Goal: Task Accomplishment & Management: Use online tool/utility

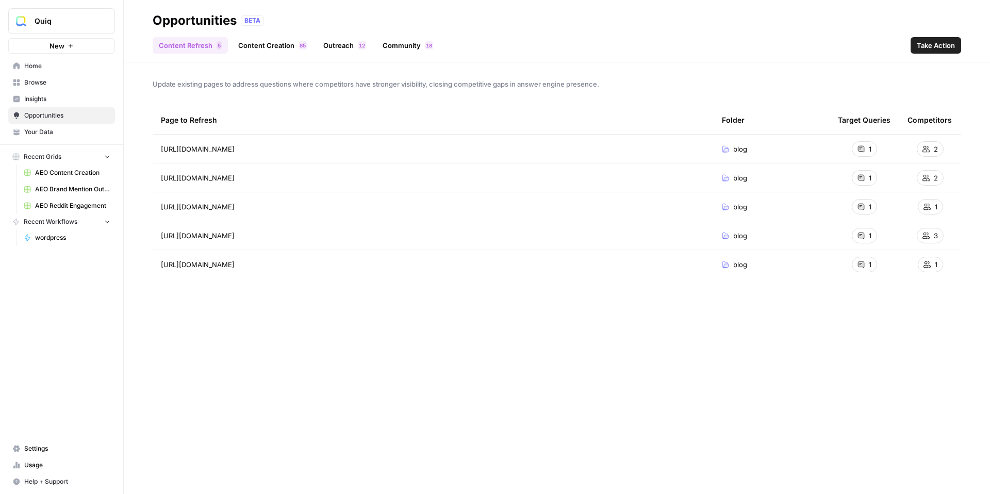
click at [58, 20] on span "Quiq" at bounding box center [66, 21] width 62 height 10
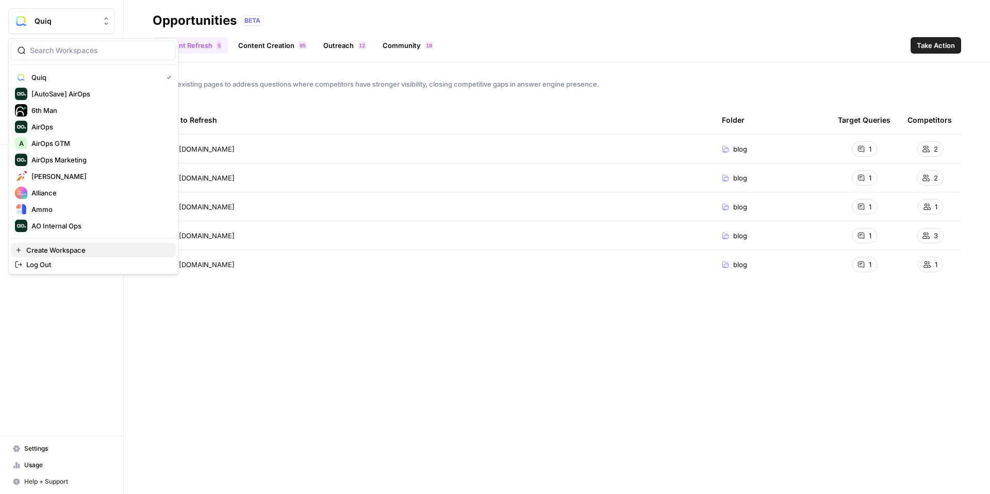
click at [69, 245] on span "Create Workspace" at bounding box center [96, 250] width 141 height 10
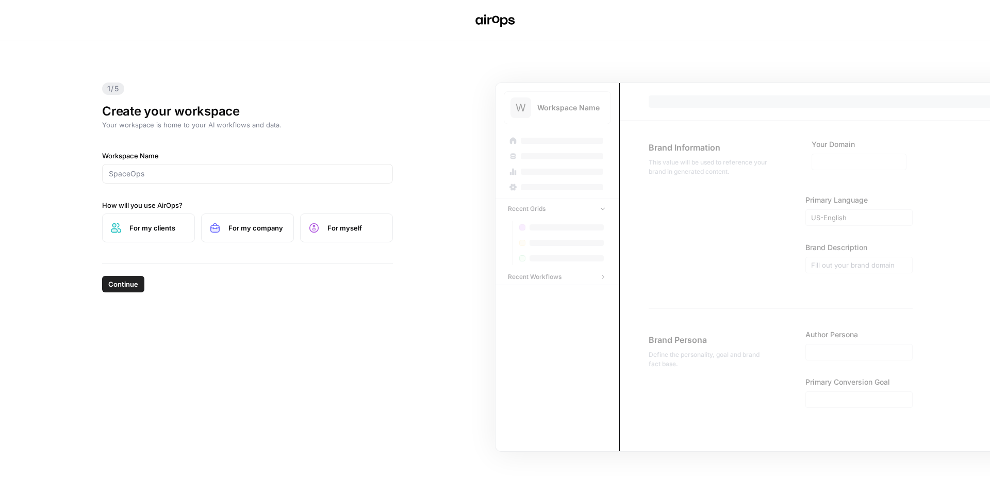
click at [264, 183] on div at bounding box center [247, 174] width 291 height 20
type input "Kanahoma and AirOps"
click at [173, 240] on label "For my clients" at bounding box center [148, 228] width 93 height 29
click at [119, 282] on span "Continue" at bounding box center [123, 284] width 30 height 10
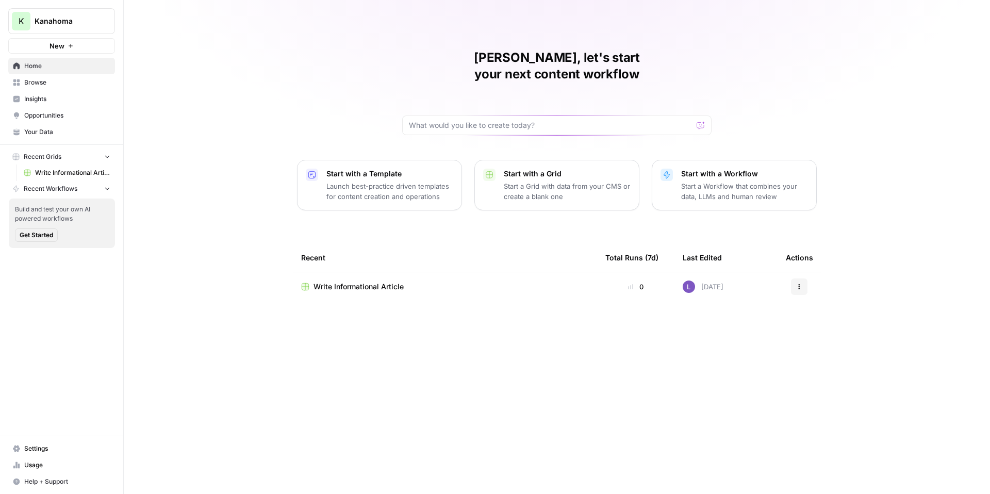
click at [51, 85] on span "Browse" at bounding box center [67, 82] width 86 height 9
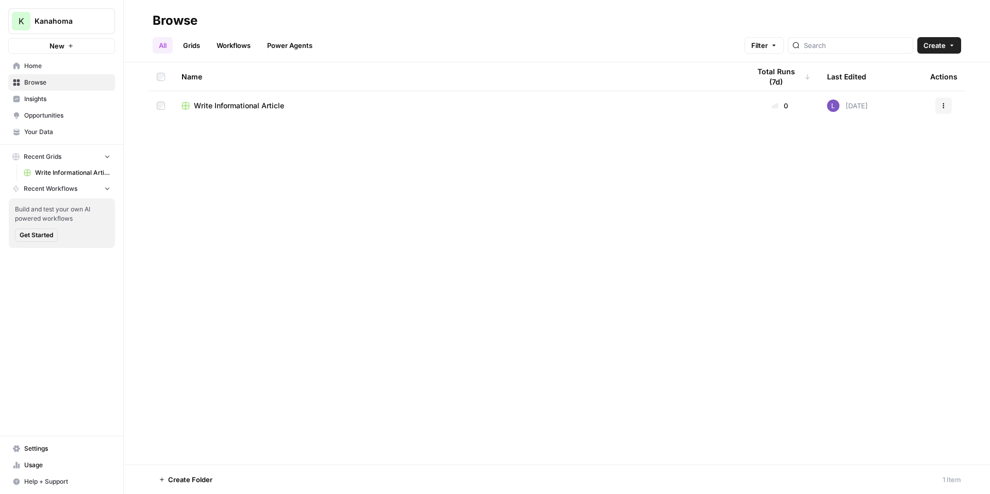
click at [72, 100] on span "Insights" at bounding box center [67, 98] width 86 height 9
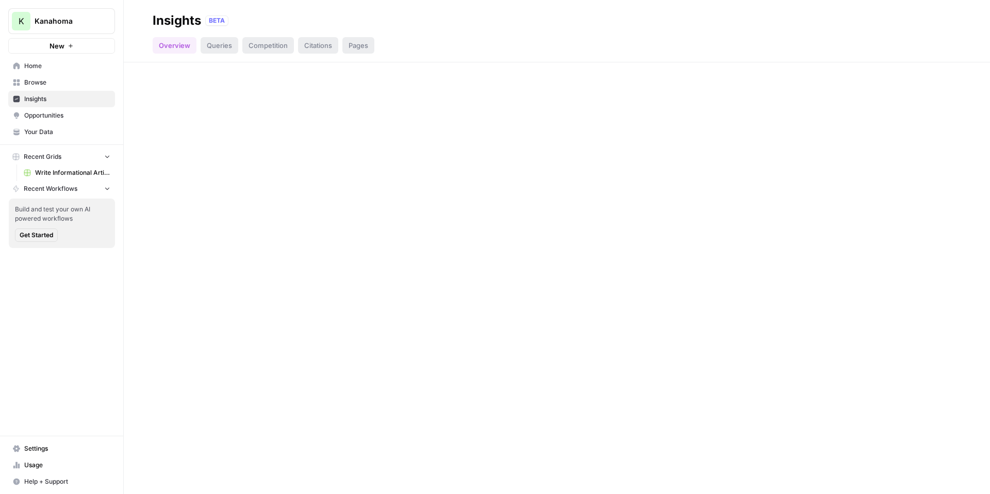
click at [69, 67] on span "Home" at bounding box center [67, 65] width 86 height 9
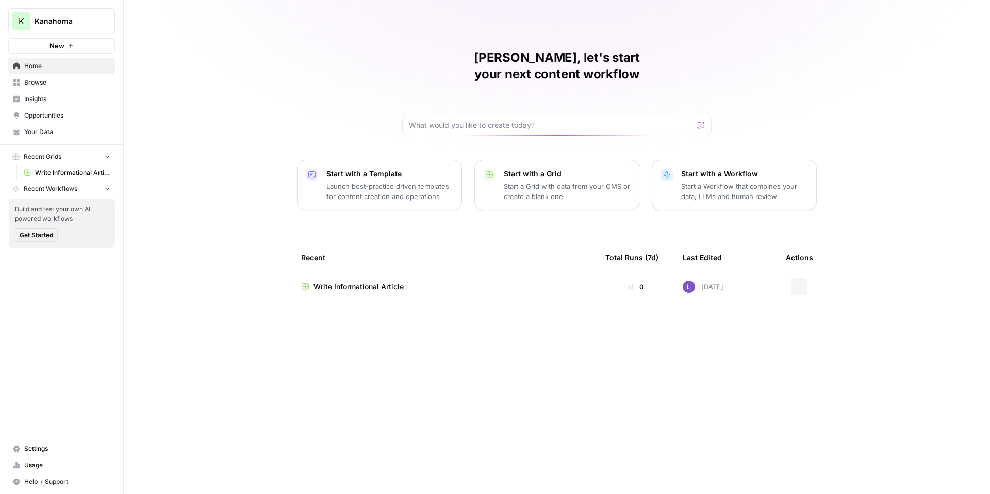
click at [72, 100] on span "Insights" at bounding box center [67, 98] width 86 height 9
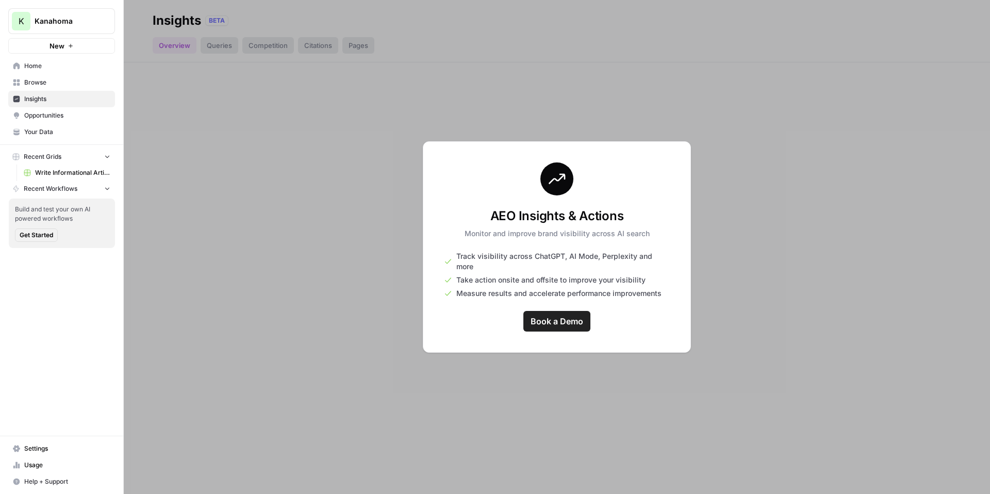
click at [67, 125] on link "Your Data" at bounding box center [61, 132] width 107 height 17
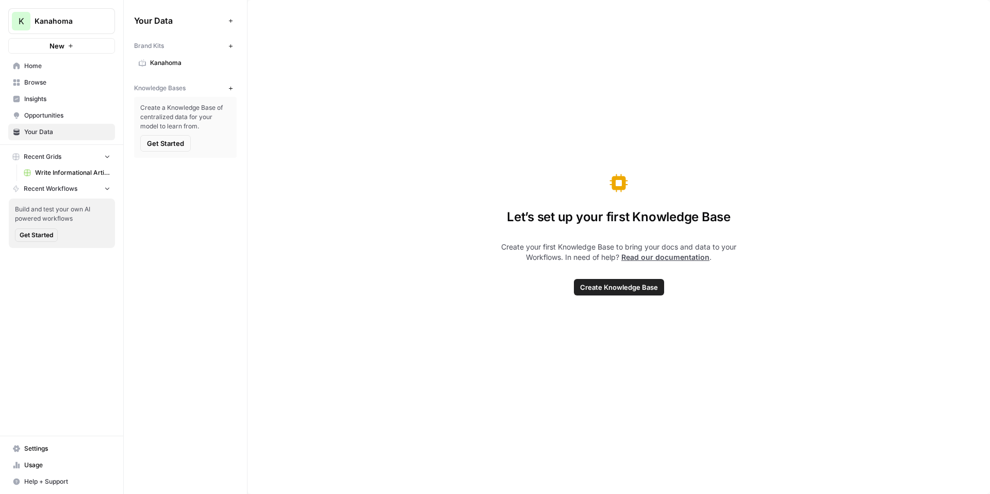
click at [57, 73] on link "Home" at bounding box center [61, 66] width 107 height 17
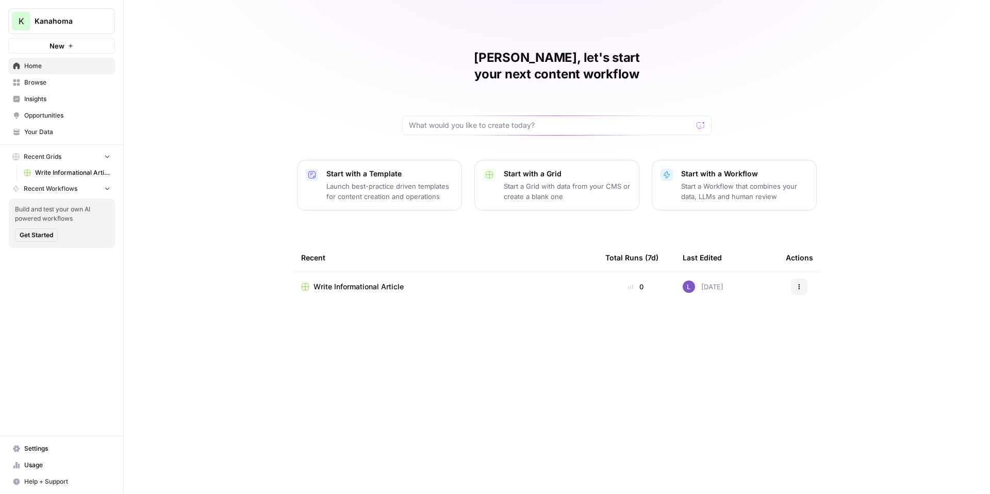
click at [53, 79] on span "Browse" at bounding box center [67, 82] width 86 height 9
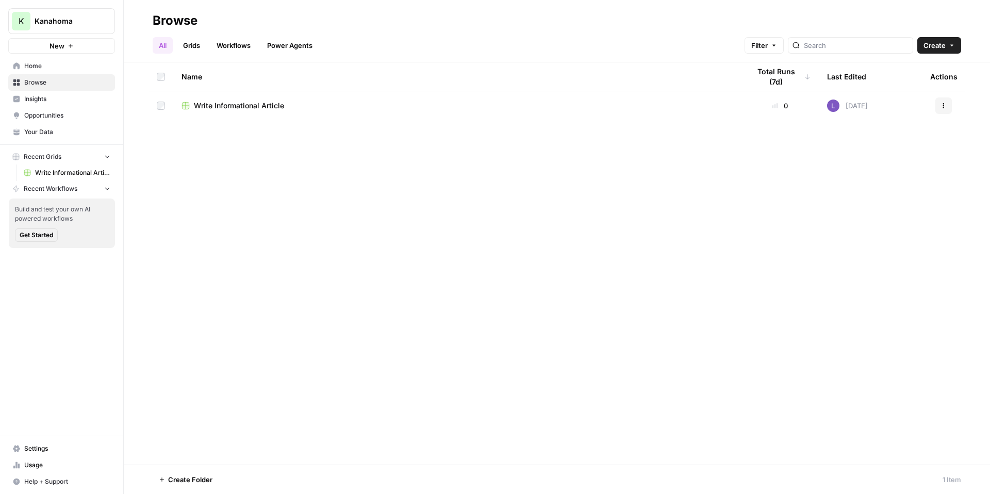
click at [40, 127] on span "Your Data" at bounding box center [67, 131] width 86 height 9
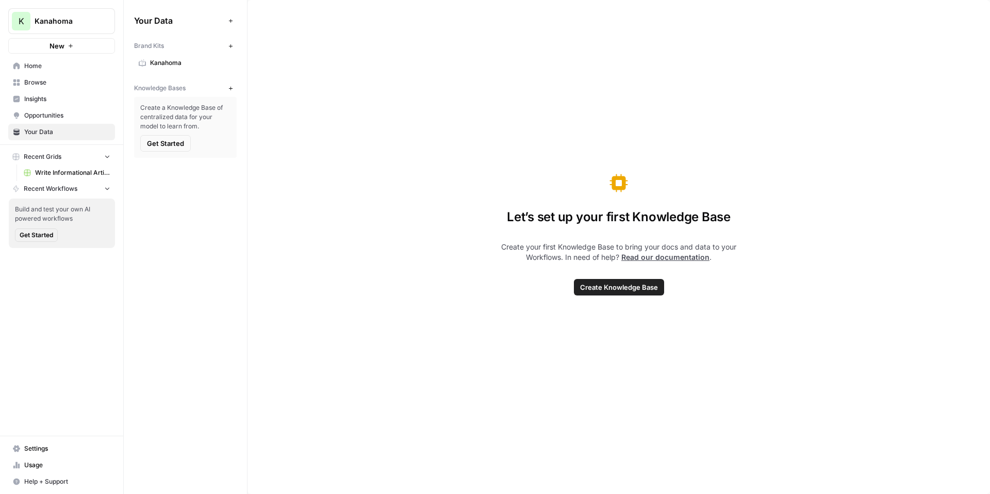
click at [176, 67] on span "Kanahoma" at bounding box center [191, 62] width 82 height 9
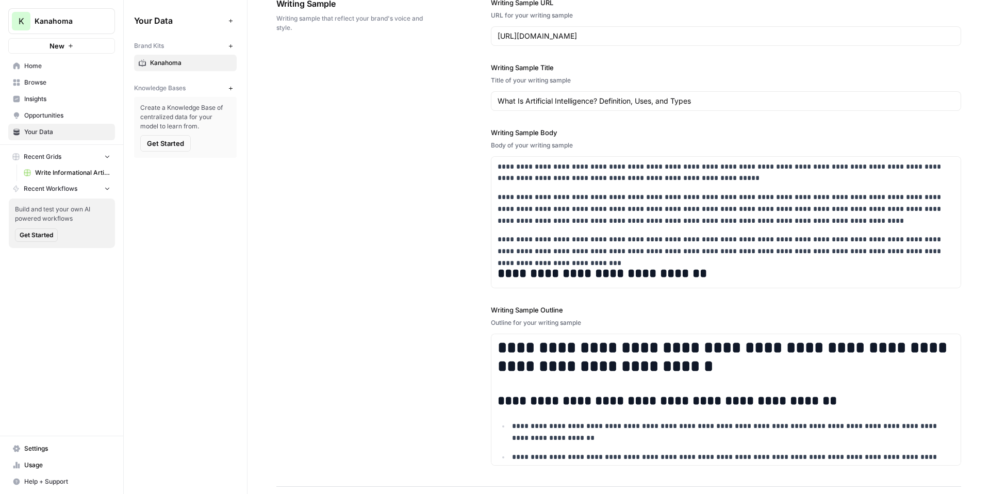
scroll to position [1159, 0]
click at [232, 88] on icon "button" at bounding box center [231, 89] width 6 height 6
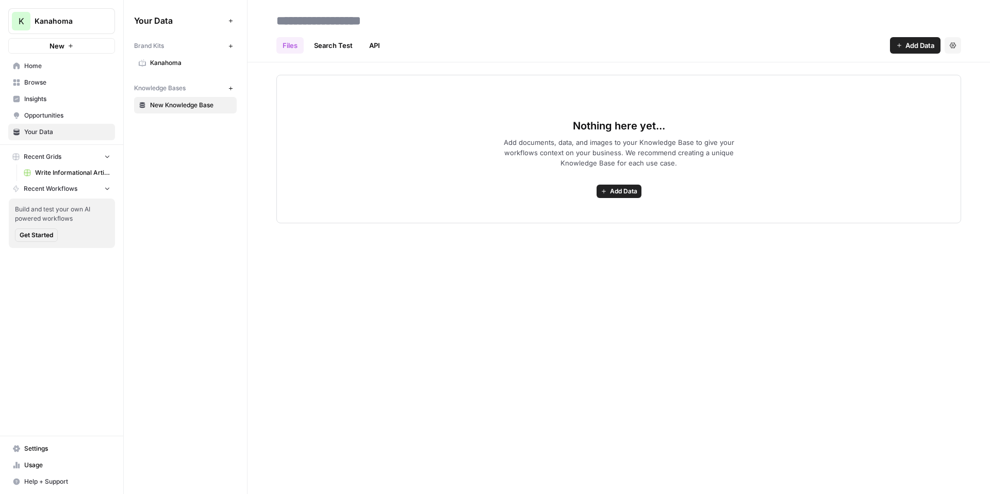
click at [191, 106] on span "New Knowledge Base" at bounding box center [191, 105] width 82 height 9
click at [488, 159] on span "Add documents, data, and images to your Knowledge Base to give your workflows c…" at bounding box center [619, 152] width 264 height 31
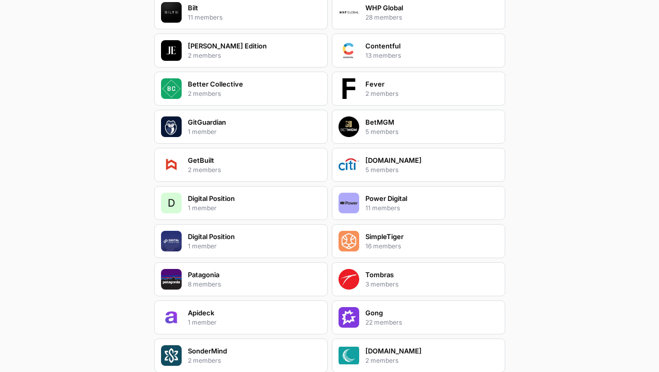
scroll to position [598, 0]
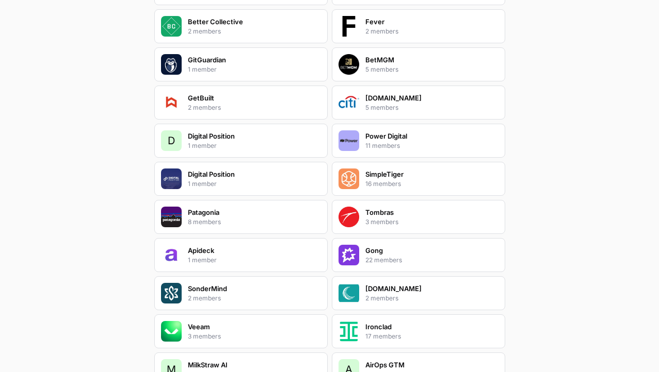
click at [377, 248] on p "Gong" at bounding box center [374, 251] width 18 height 10
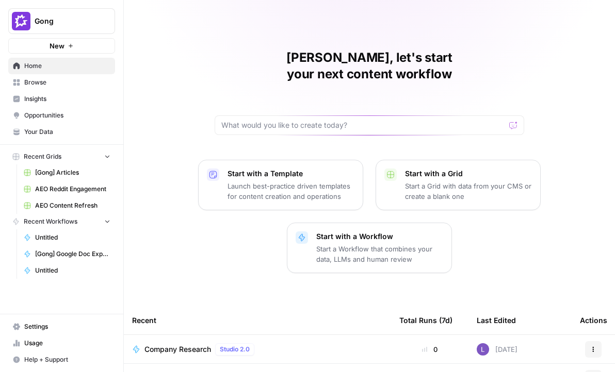
click at [63, 24] on span "Gong" at bounding box center [66, 21] width 62 height 10
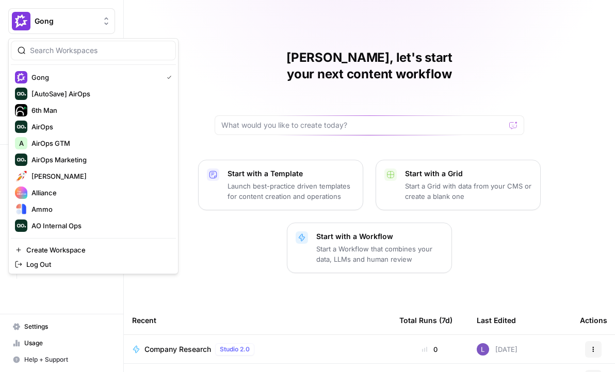
click at [61, 51] on input "search" at bounding box center [99, 50] width 139 height 10
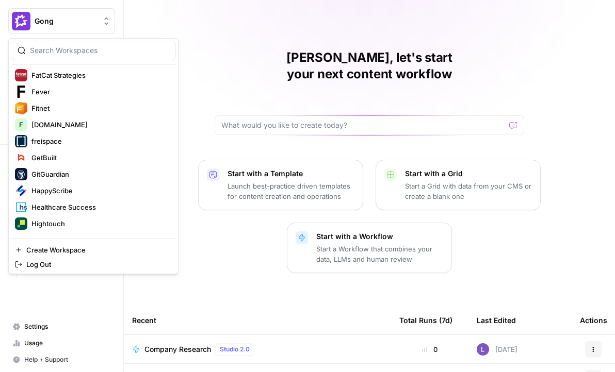
scroll to position [752, 0]
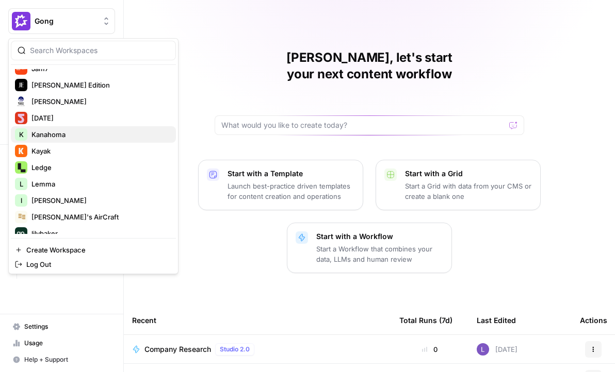
click at [67, 135] on span "Kanahoma" at bounding box center [99, 134] width 136 height 10
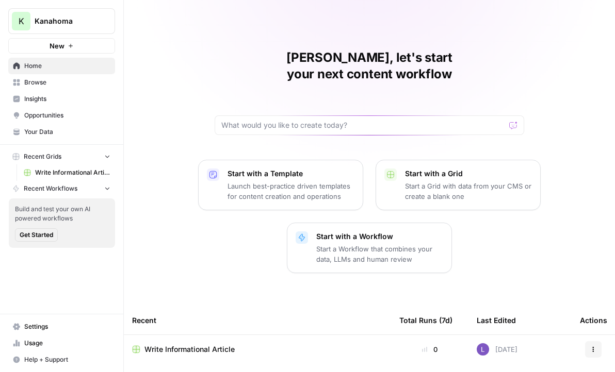
click at [74, 95] on span "Insights" at bounding box center [67, 98] width 86 height 9
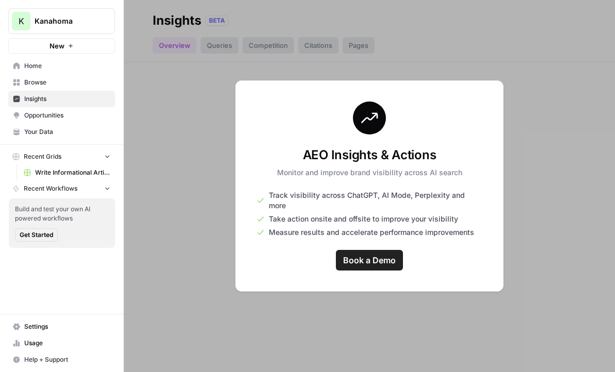
click at [74, 82] on span "Browse" at bounding box center [67, 82] width 86 height 9
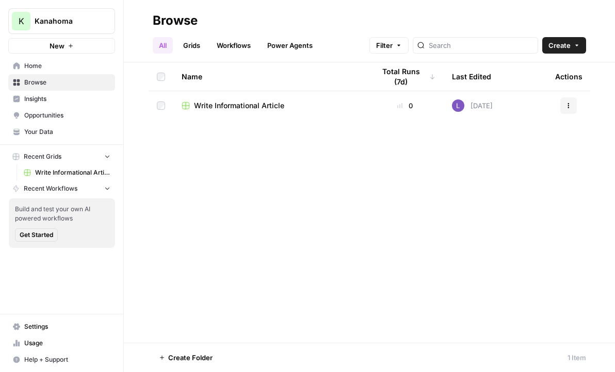
click at [67, 131] on span "Your Data" at bounding box center [67, 131] width 86 height 9
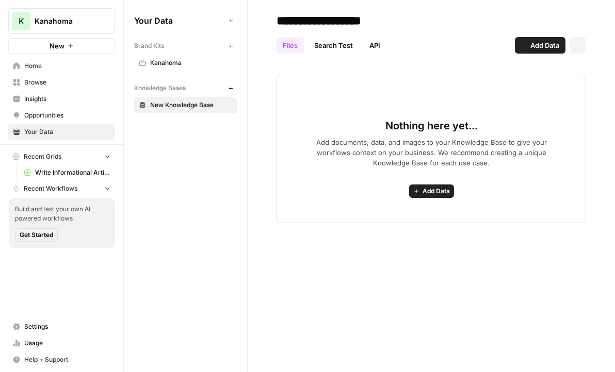
click at [231, 48] on button "New" at bounding box center [230, 46] width 12 height 12
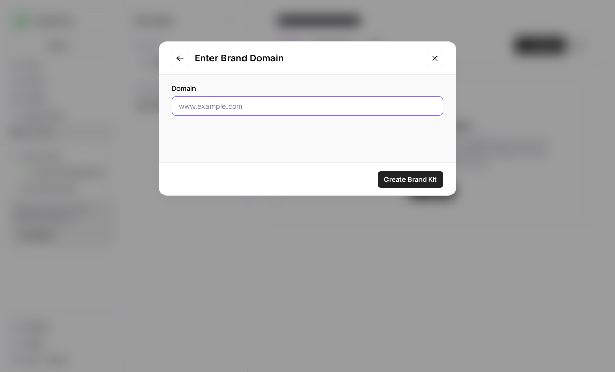
click at [235, 108] on input "Domain" at bounding box center [307, 106] width 258 height 10
paste input "https://global.nmsu.edu/"
type input "https://global.nmsu.edu/"
click at [399, 182] on span "Create Brand Kit" at bounding box center [410, 179] width 53 height 10
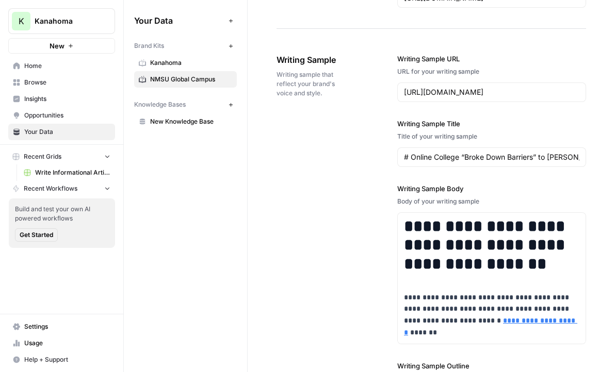
scroll to position [1294, 0]
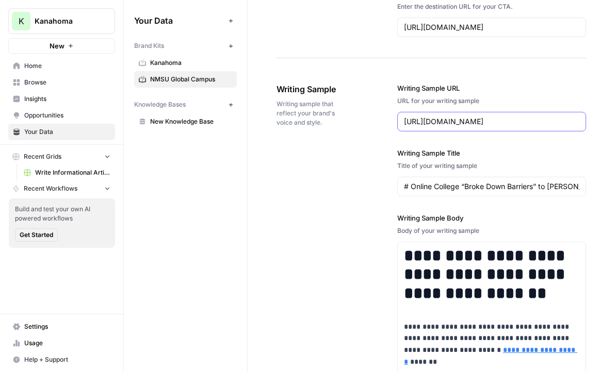
click at [467, 119] on input "https://global.nmsu.edu/blog/student-success-story/online-college-broke-down-ba…" at bounding box center [491, 122] width 175 height 10
click at [459, 178] on div "# Online College “Broke Down Barriers” to Rita’s MSW Degree" at bounding box center [491, 187] width 189 height 20
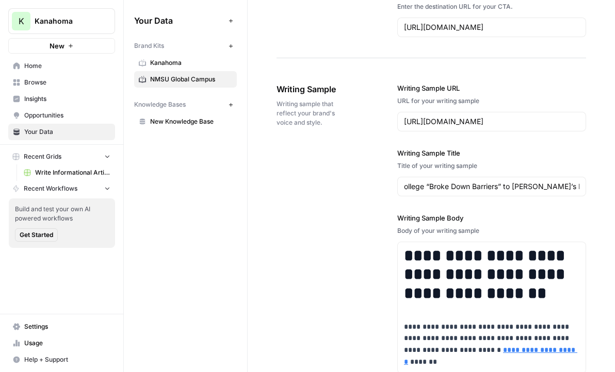
click at [473, 192] on div "# Online College “Broke Down Barriers” to Rita’s MSW Degree" at bounding box center [491, 187] width 189 height 20
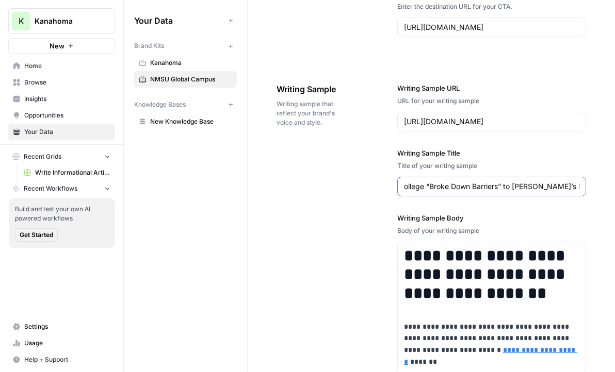
click at [485, 184] on input "# Online College “Broke Down Barriers” to Rita’s MSW Degree" at bounding box center [491, 187] width 175 height 10
paste input "Mastering Data Analytics Online: Skills, Tools, and Career Impact"
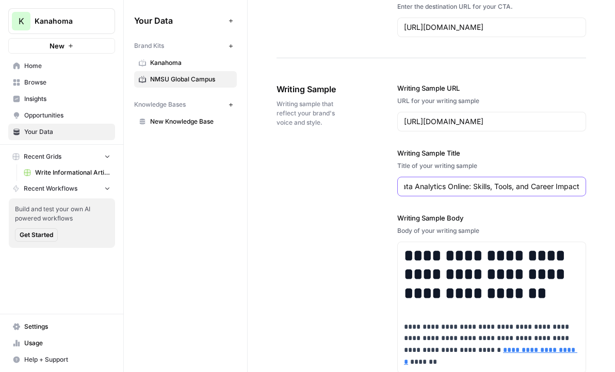
type input "Mastering Data Analytics Online: Skills, Tools, and Career Impact"
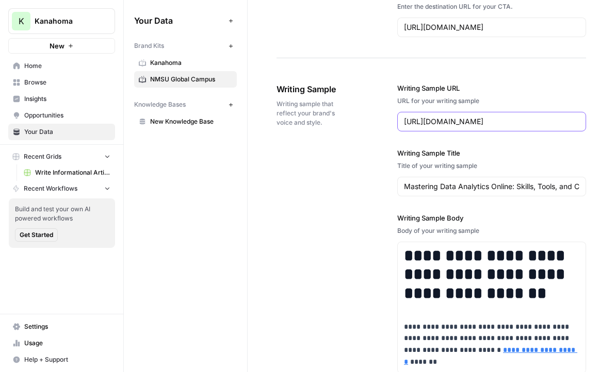
click at [461, 117] on input "https://global.nmsu.edu/blog/student-success-story/online-college-broke-down-ba…" at bounding box center [491, 122] width 175 height 10
paste input "https://global.nmsu.edu/blog/business-and-marketing/online-data-analytics-degre…"
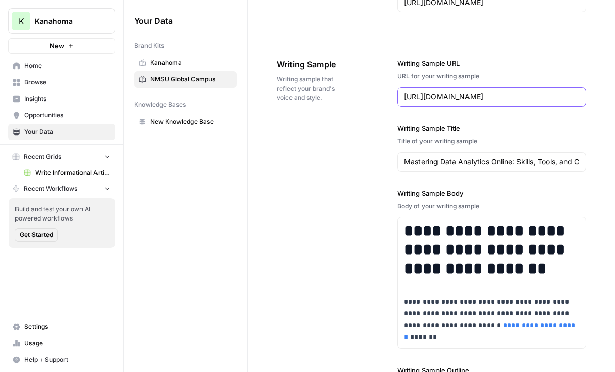
scroll to position [1323, 0]
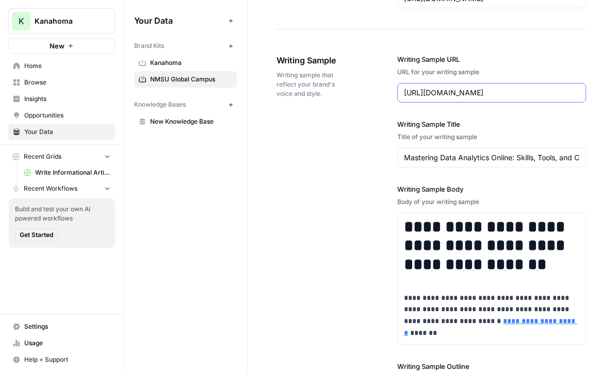
type input "https://global.nmsu.edu/blog/business-and-marketing/online-data-analytics-degre…"
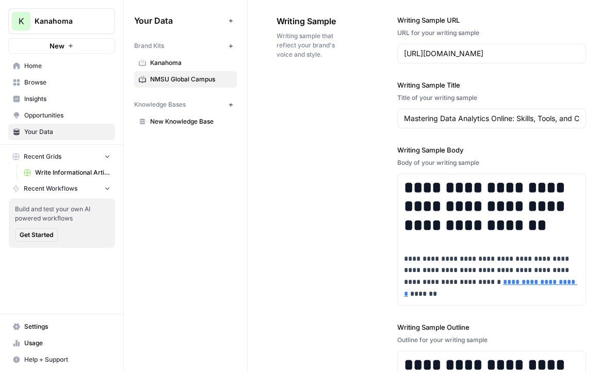
scroll to position [1363, 0]
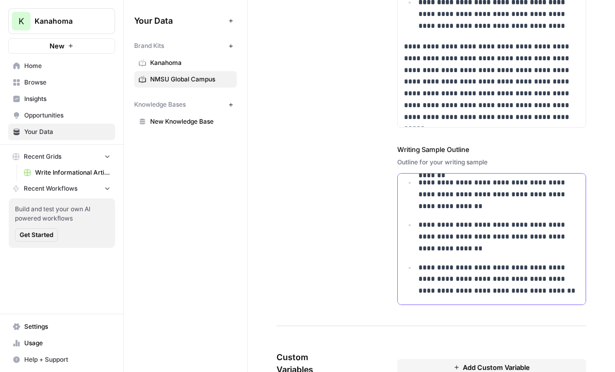
scroll to position [1633, 0]
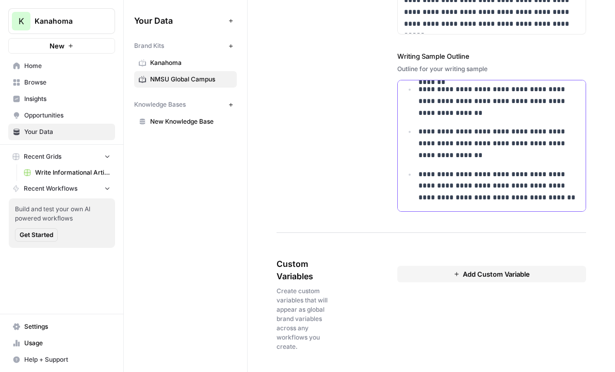
drag, startPoint x: 408, startPoint y: 185, endPoint x: 524, endPoint y: 409, distance: 252.4
click at [524, 372] on html "**********" at bounding box center [307, 186] width 615 height 372
copy div "**********"
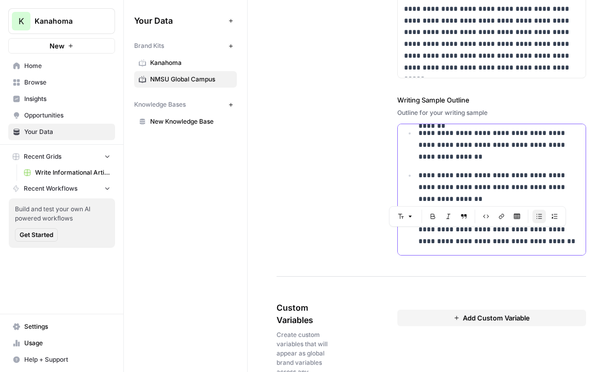
scroll to position [1582, 0]
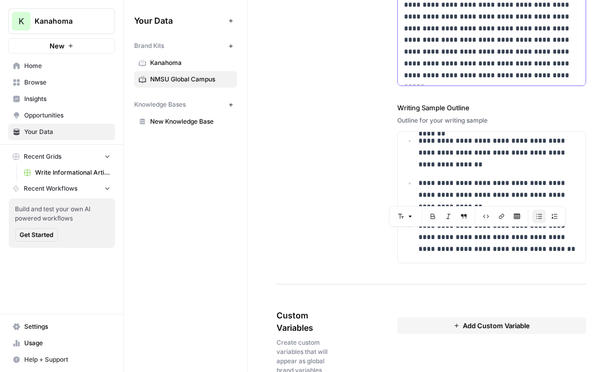
click at [464, 55] on p "**********" at bounding box center [491, 40] width 175 height 82
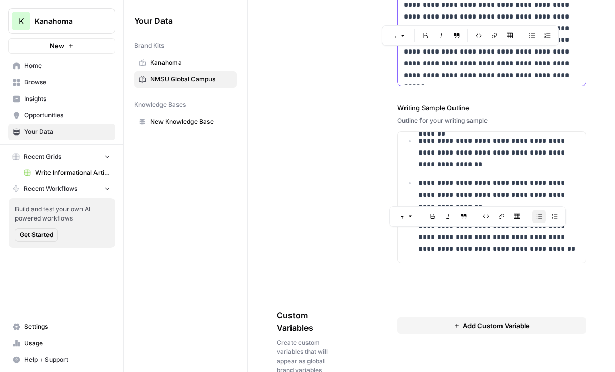
copy div "**********"
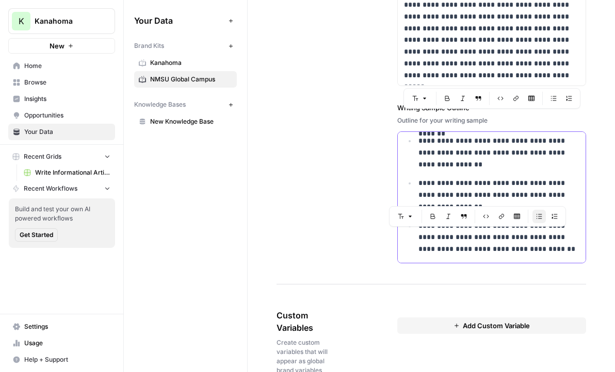
click at [476, 172] on ul "**********" at bounding box center [491, 149] width 175 height 212
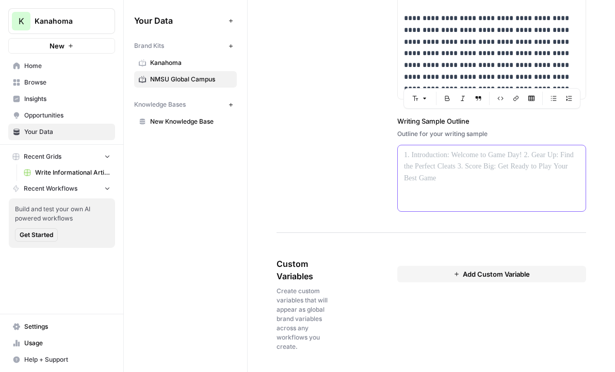
scroll to position [1633, 0]
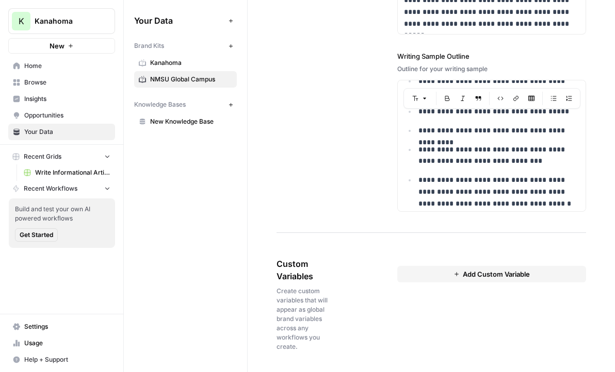
click at [197, 111] on div "Knowledge Bases New" at bounding box center [185, 105] width 103 height 18
click at [201, 119] on span "New Knowledge Base" at bounding box center [191, 121] width 82 height 9
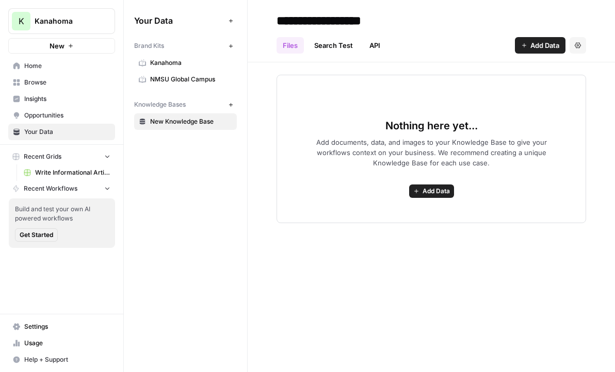
click at [325, 32] on div "Files Search Test API Add Data Settings" at bounding box center [431, 41] width 310 height 25
click at [328, 30] on input "**********" at bounding box center [354, 20] width 165 height 21
type input "**********"
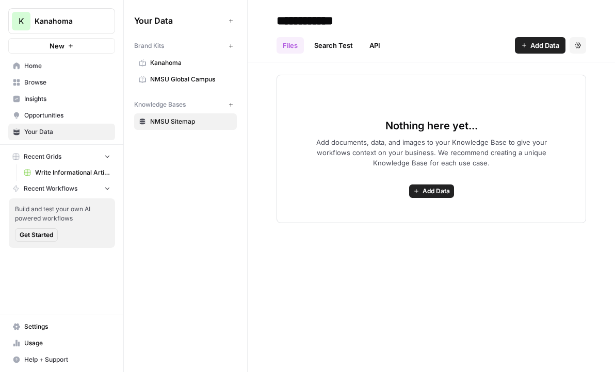
click at [530, 39] on button "Add Data" at bounding box center [540, 45] width 51 height 17
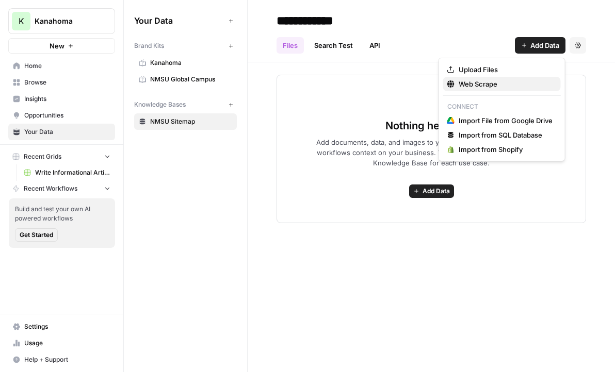
click at [507, 83] on span "Web Scrape" at bounding box center [506, 84] width 94 height 10
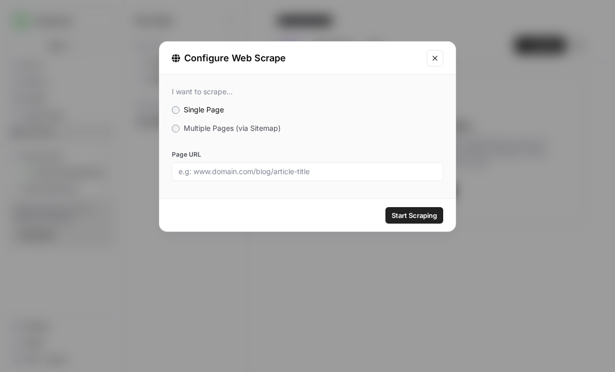
click at [264, 130] on span "Multiple Pages (via Sitemap)" at bounding box center [232, 128] width 97 height 9
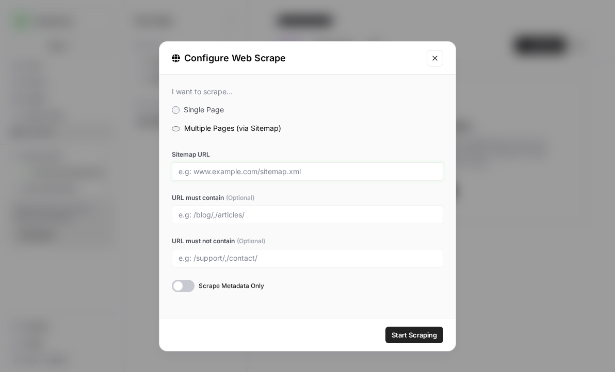
click at [257, 173] on input "Sitemap URL" at bounding box center [307, 171] width 258 height 9
paste input "https://global.nmsu.edu/"
click at [247, 213] on input "URL must contain (Optional)" at bounding box center [307, 214] width 258 height 9
click at [294, 173] on input "https://global.nmsu.edu/" at bounding box center [307, 171] width 258 height 9
type input "https://global.nmsu.edu/sitemap.xml"
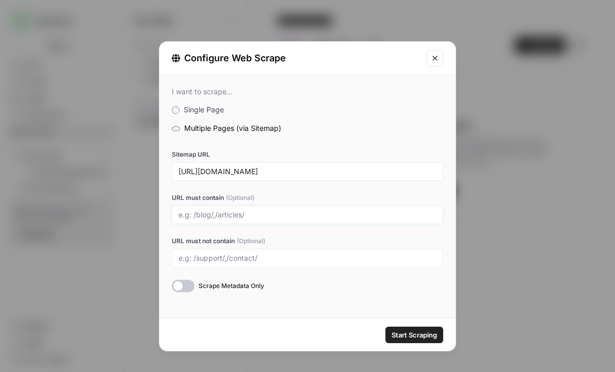
click at [238, 218] on input "URL must contain (Optional)" at bounding box center [307, 214] width 258 height 9
type input "blog"
click at [415, 327] on button "Start Scraping" at bounding box center [414, 335] width 58 height 17
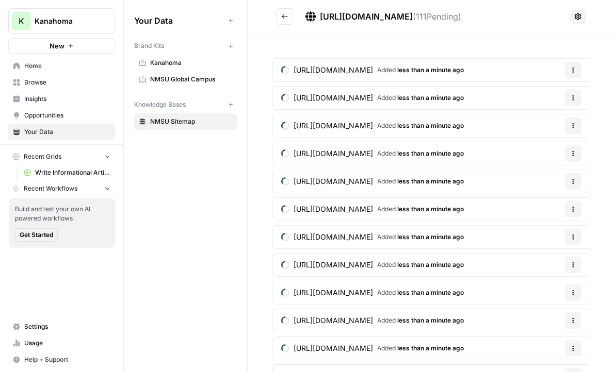
click at [64, 96] on span "Insights" at bounding box center [67, 98] width 86 height 9
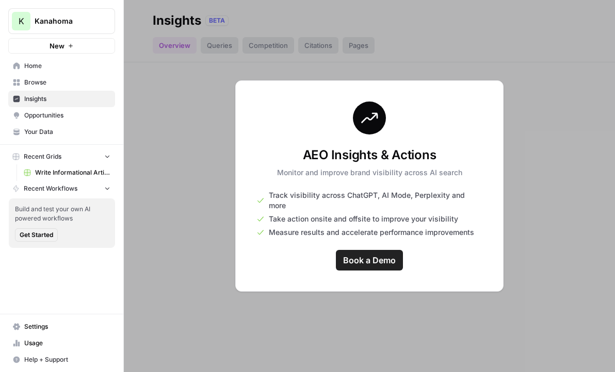
click at [64, 78] on span "Browse" at bounding box center [67, 82] width 86 height 9
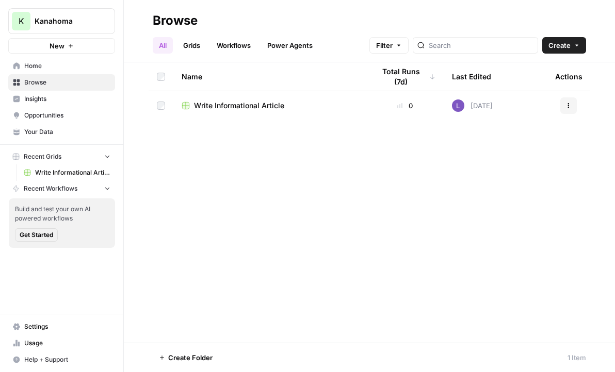
click at [571, 101] on button "Actions" at bounding box center [568, 105] width 17 height 17
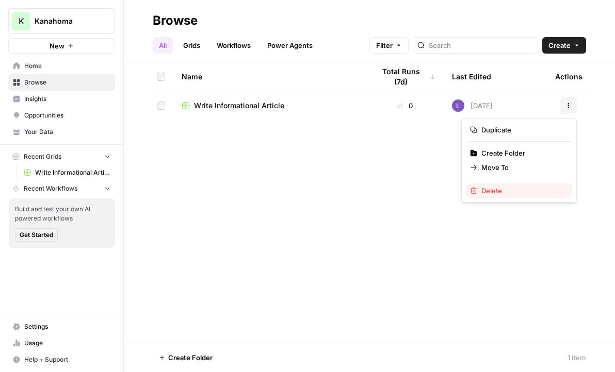
click at [501, 194] on span "Delete" at bounding box center [522, 191] width 83 height 10
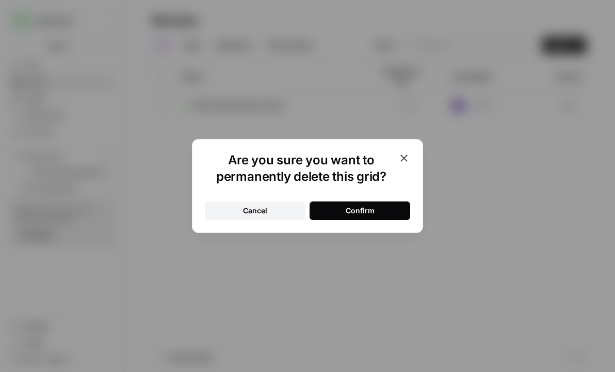
click at [375, 212] on button "Confirm" at bounding box center [360, 211] width 101 height 19
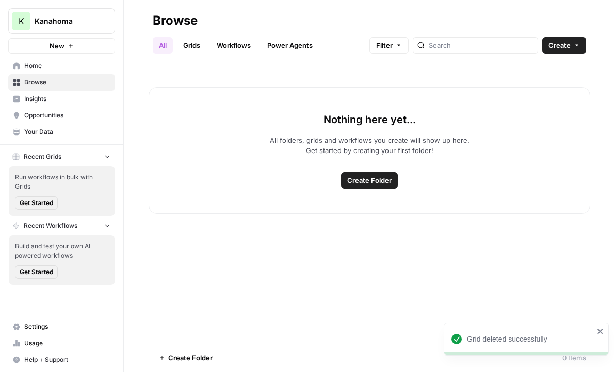
click at [561, 50] on span "Create" at bounding box center [559, 45] width 22 height 10
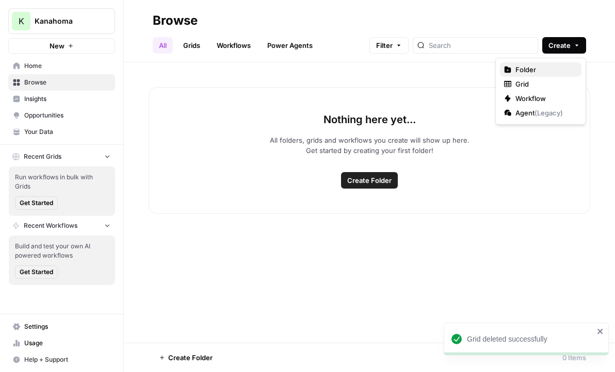
click at [539, 76] on button "Folder" at bounding box center [541, 69] width 82 height 14
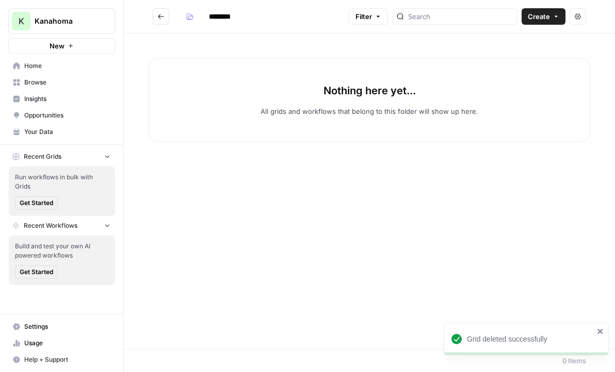
click at [220, 9] on input "********" at bounding box center [233, 16] width 58 height 17
type input "****"
click at [158, 18] on icon "Go back" at bounding box center [160, 16] width 7 height 7
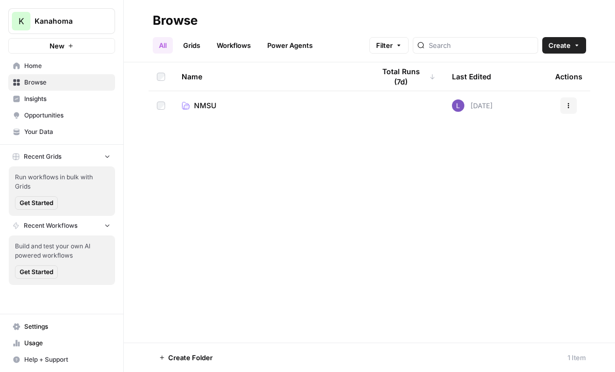
click at [201, 43] on link "Grids" at bounding box center [191, 45] width 29 height 17
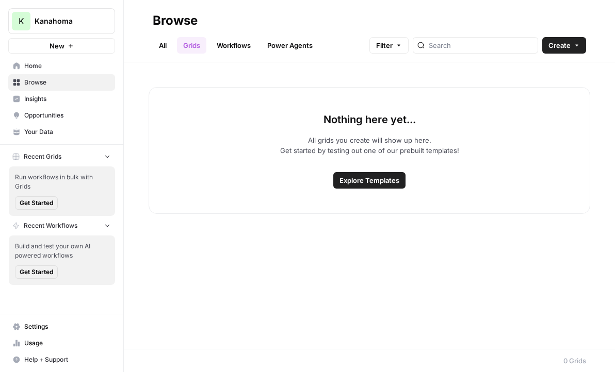
click at [571, 46] on button "Create" at bounding box center [564, 45] width 44 height 17
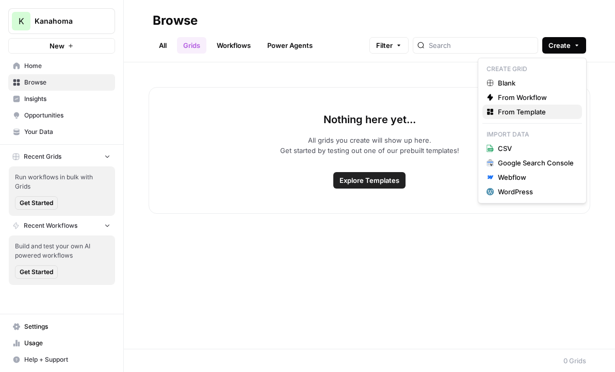
click at [546, 108] on span "From Template" at bounding box center [536, 112] width 76 height 10
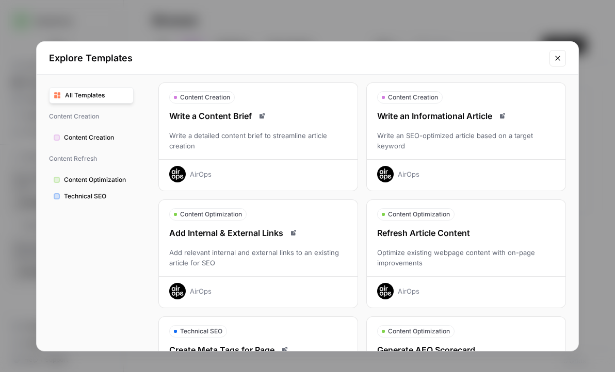
scroll to position [29, 0]
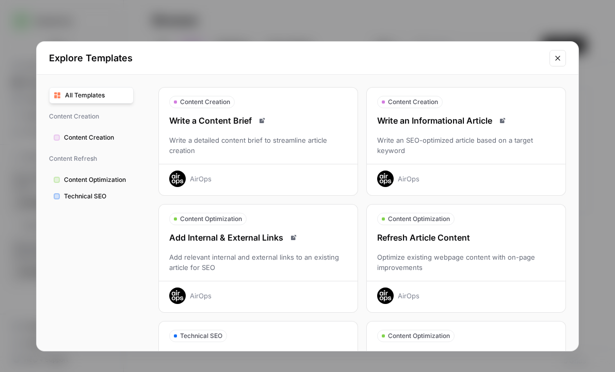
click at [478, 139] on div "Write an SEO-optimized article based on a target keyword" at bounding box center [466, 145] width 199 height 21
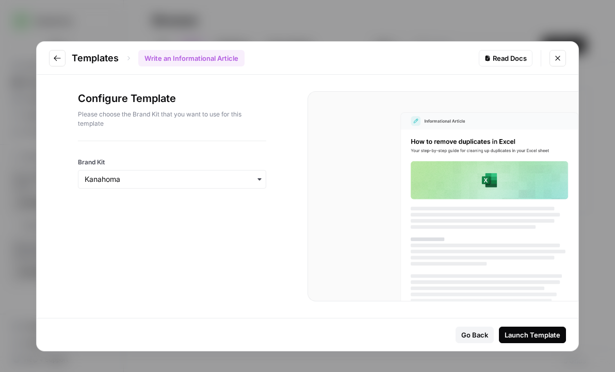
click at [201, 185] on div "button" at bounding box center [172, 179] width 188 height 19
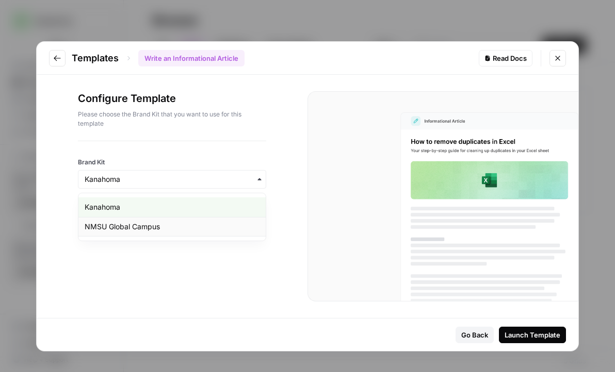
click at [186, 230] on div "NMSU Global Campus" at bounding box center [171, 227] width 187 height 20
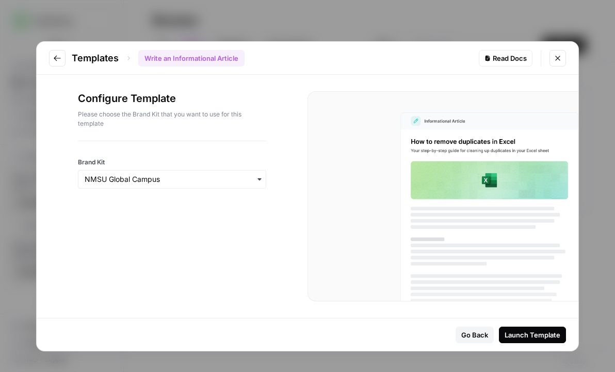
click at [539, 338] on div "Launch Template" at bounding box center [533, 335] width 56 height 10
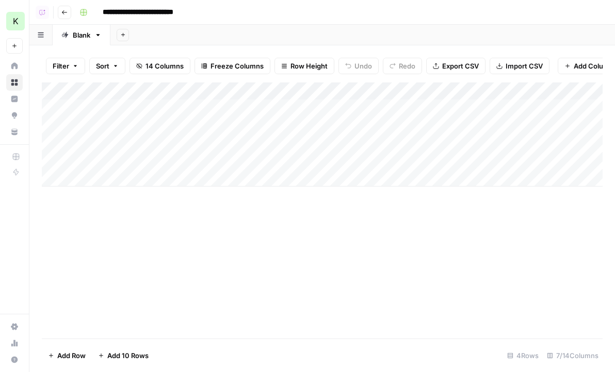
click at [277, 104] on div "Add Column" at bounding box center [322, 135] width 561 height 104
click at [290, 121] on div "Add Column" at bounding box center [322, 135] width 561 height 104
click at [291, 145] on div "Add Column" at bounding box center [322, 135] width 561 height 104
click at [301, 162] on div "Add Column" at bounding box center [322, 135] width 561 height 104
click at [314, 107] on div "Add Column" at bounding box center [322, 135] width 561 height 104
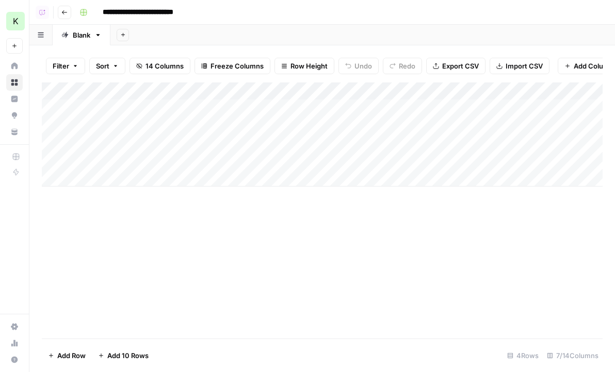
click at [314, 107] on div "Add Column" at bounding box center [322, 135] width 561 height 104
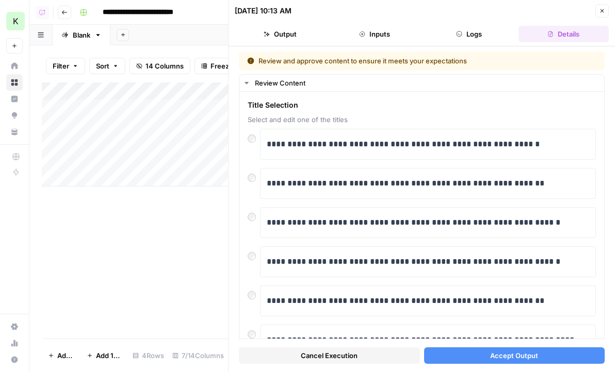
click at [525, 355] on span "Accept Output" at bounding box center [514, 356] width 48 height 10
click at [219, 127] on div "Add Column" at bounding box center [135, 135] width 186 height 104
click at [522, 357] on span "Accept Output" at bounding box center [514, 356] width 48 height 10
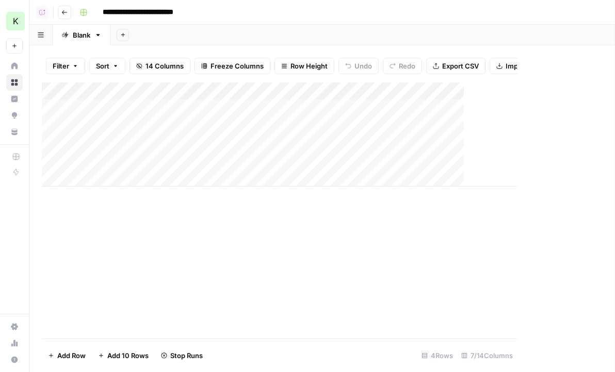
click at [220, 140] on div "Add Column" at bounding box center [279, 135] width 475 height 104
click at [220, 140] on div "Add Column" at bounding box center [322, 135] width 561 height 104
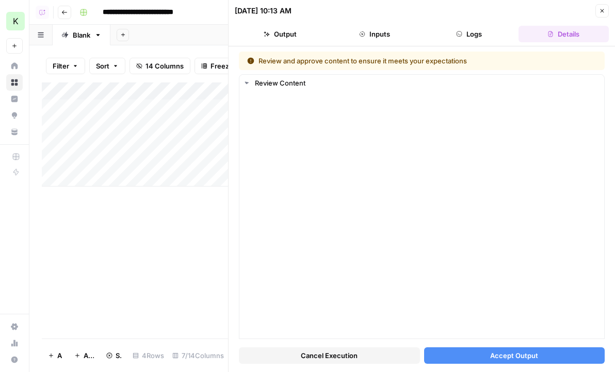
click at [510, 353] on span "Accept Output" at bounding box center [514, 356] width 48 height 10
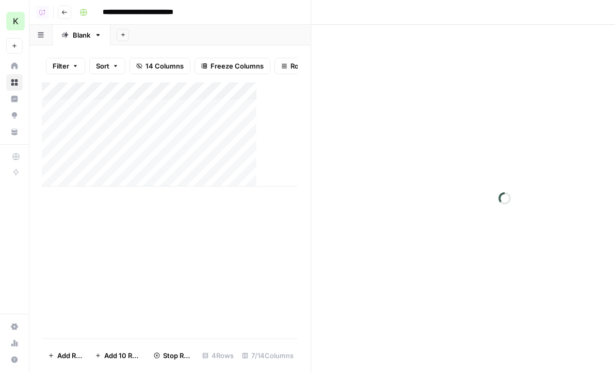
click at [223, 162] on div "Add Column" at bounding box center [170, 135] width 256 height 104
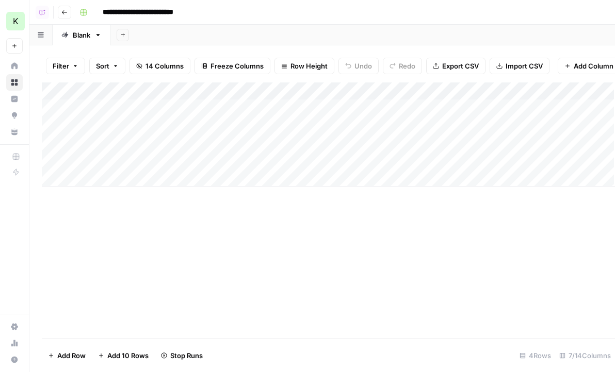
click at [223, 162] on div "Add Column" at bounding box center [328, 135] width 573 height 104
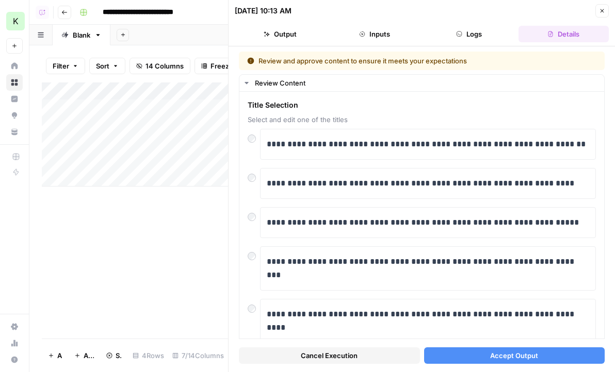
click at [523, 355] on span "Accept Output" at bounding box center [514, 356] width 48 height 10
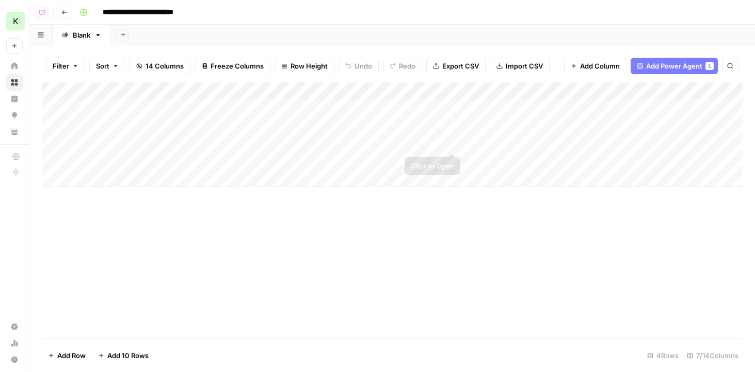
click at [526, 103] on div "Add Column" at bounding box center [392, 135] width 701 height 104
click at [526, 123] on div "Add Column" at bounding box center [392, 135] width 701 height 104
click at [531, 141] on div "Add Column" at bounding box center [392, 135] width 701 height 104
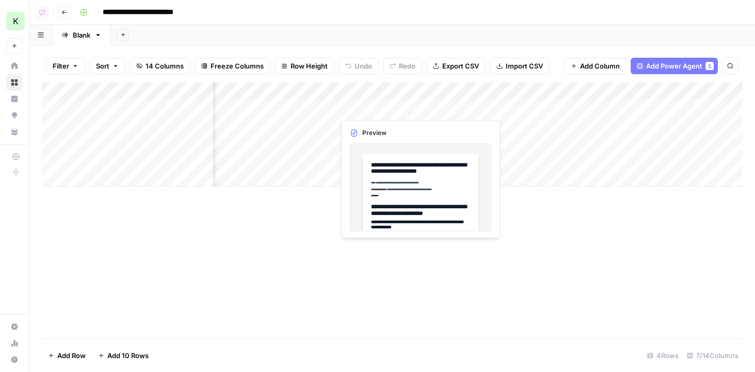
scroll to position [0, 237]
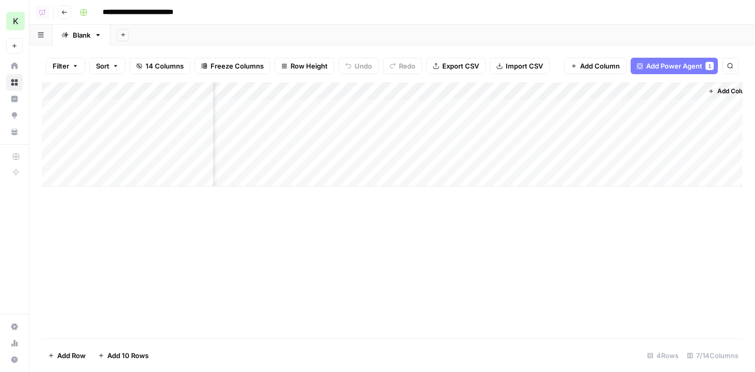
click at [591, 90] on div "Add Column" at bounding box center [392, 135] width 701 height 104
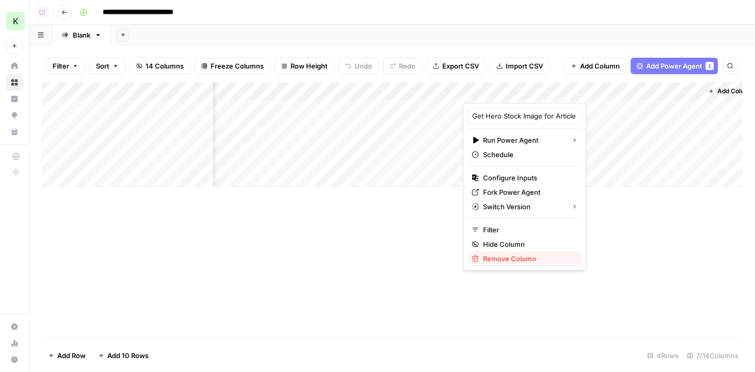
click at [523, 262] on span "Remove Column" at bounding box center [528, 259] width 90 height 10
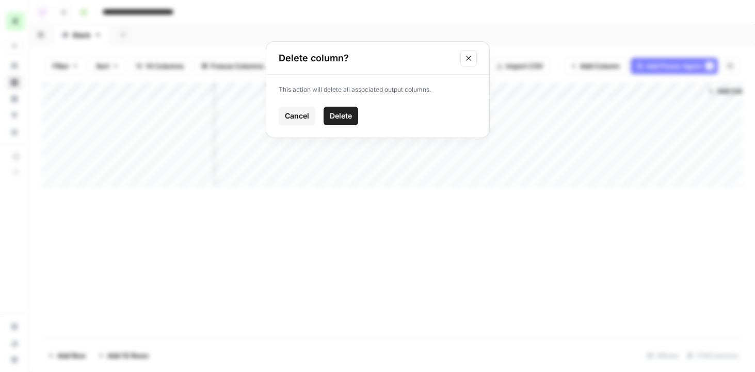
click at [343, 114] on span "Delete" at bounding box center [341, 116] width 22 height 10
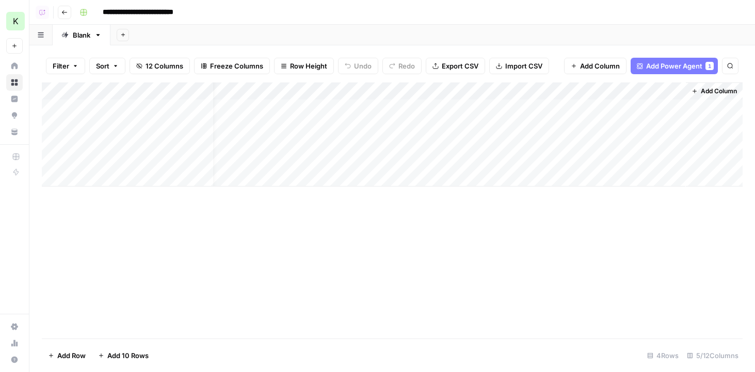
scroll to position [0, 15]
click at [614, 94] on span "Add Column" at bounding box center [719, 91] width 36 height 9
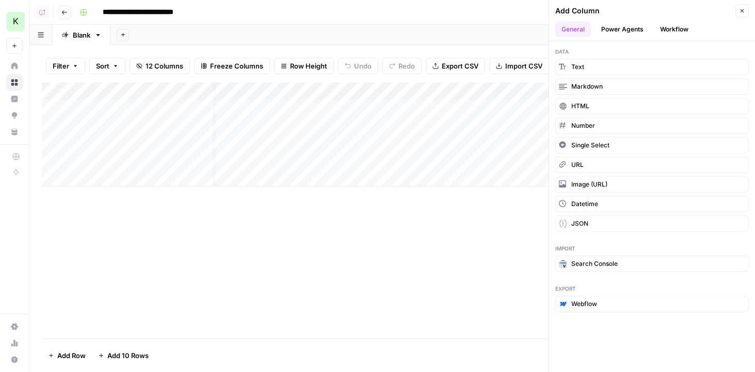
click at [614, 32] on button "Power Agents" at bounding box center [622, 29] width 55 height 15
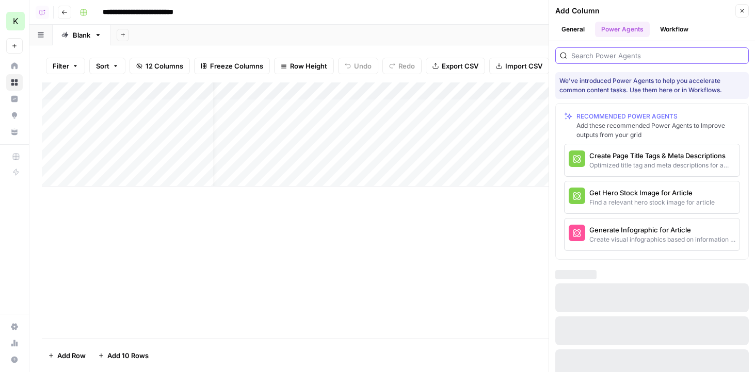
click at [614, 52] on input "search" at bounding box center [657, 56] width 173 height 10
type input "u"
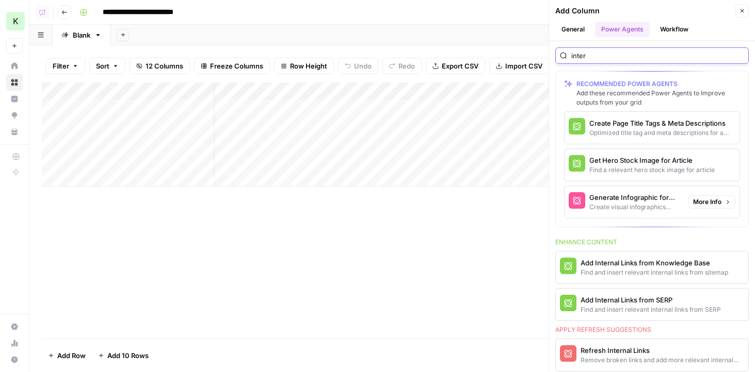
scroll to position [42, 0]
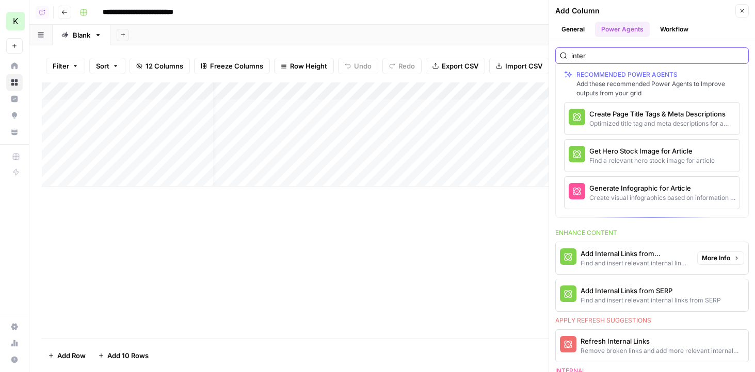
type input "inter"
click at [614, 259] on div "Find and insert relevant internal links from sitemap" at bounding box center [634, 263] width 108 height 9
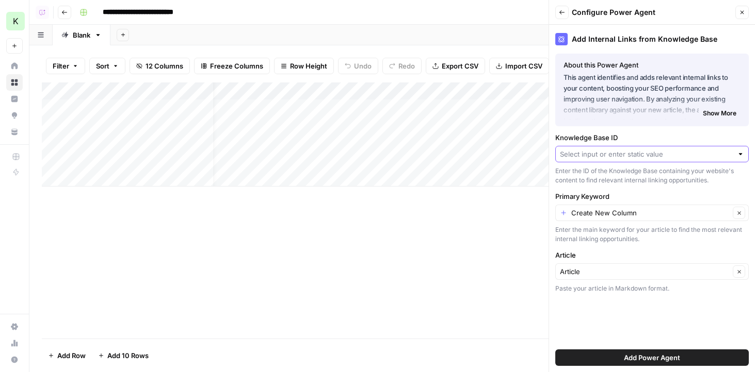
click at [614, 153] on input "Knowledge Base ID" at bounding box center [646, 154] width 173 height 10
click at [614, 175] on span "NMSU Sitemap" at bounding box center [650, 178] width 172 height 10
type input "NMSU Sitemap"
click at [614, 218] on div "Create New Column Clear" at bounding box center [651, 213] width 193 height 17
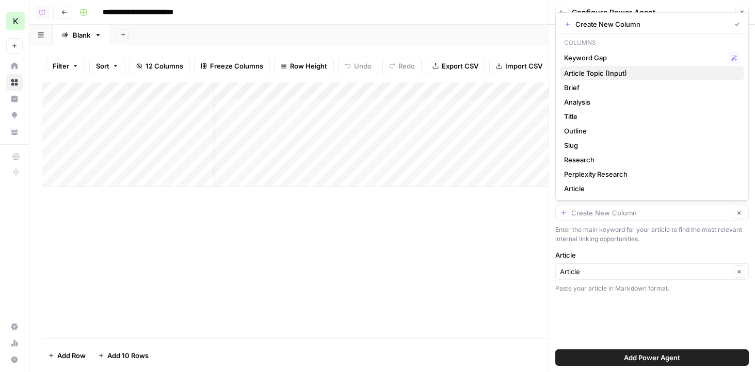
click at [614, 71] on span "Article Topic (Input)" at bounding box center [650, 73] width 172 height 10
type input "Article Topic (Input)"
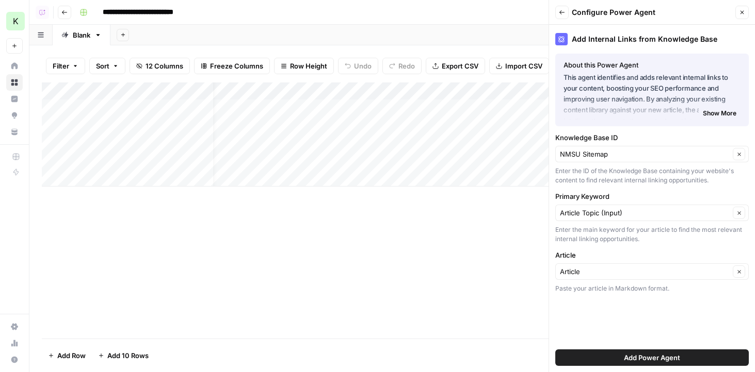
click at [614, 71] on div "About this Power Agent This agent identifies and adds relevant internal links t…" at bounding box center [651, 88] width 177 height 56
click at [614, 355] on span "Add Power Agent" at bounding box center [652, 358] width 56 height 10
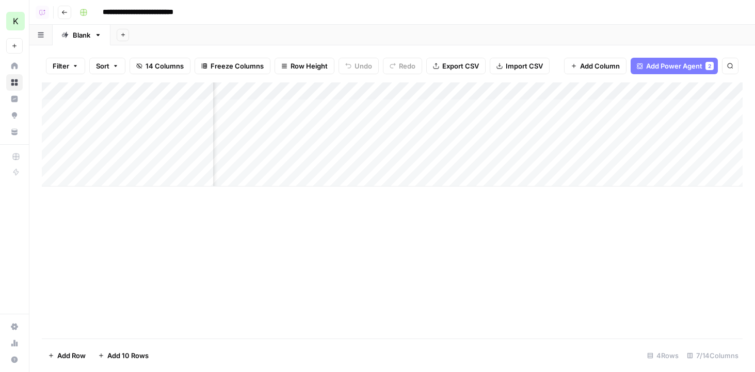
scroll to position [0, 214]
click at [579, 98] on div "Add Column" at bounding box center [392, 135] width 701 height 104
click at [614, 106] on div "Add Column" at bounding box center [392, 135] width 701 height 104
click at [567, 142] on div "Add Column" at bounding box center [392, 135] width 701 height 104
click at [475, 141] on div "Add Column" at bounding box center [392, 135] width 701 height 104
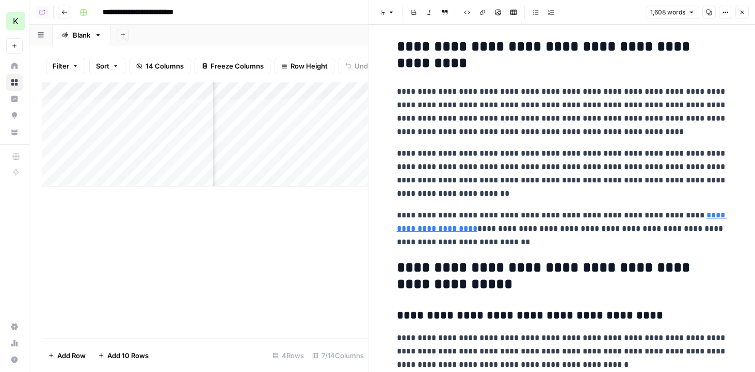
scroll to position [3206, 0]
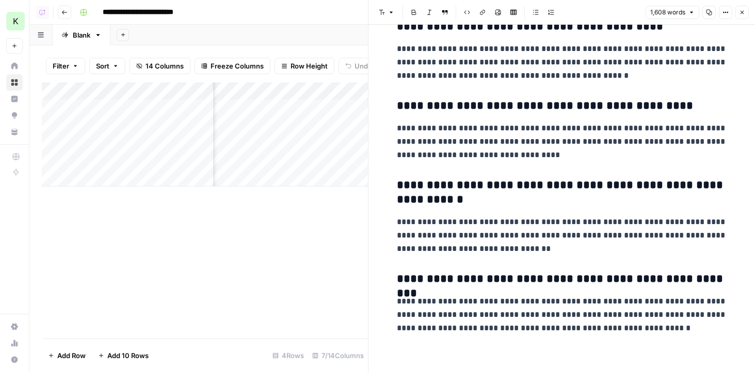
click at [614, 14] on icon "button" at bounding box center [742, 12] width 6 height 6
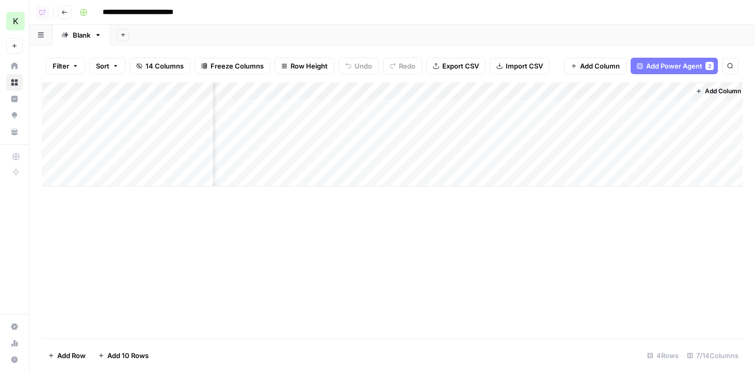
scroll to position [0, 286]
click at [403, 110] on div "Add Column" at bounding box center [392, 135] width 701 height 104
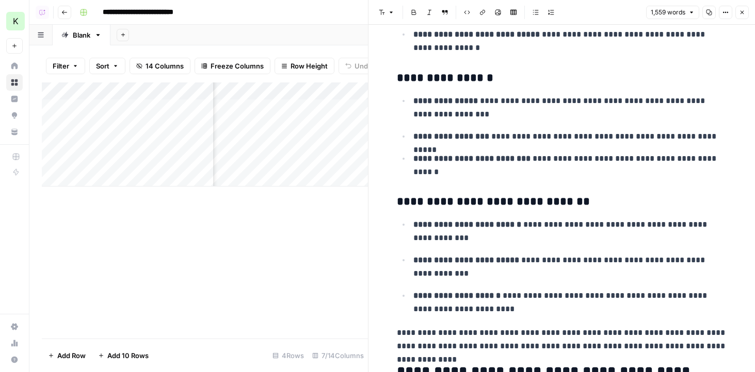
scroll to position [974, 0]
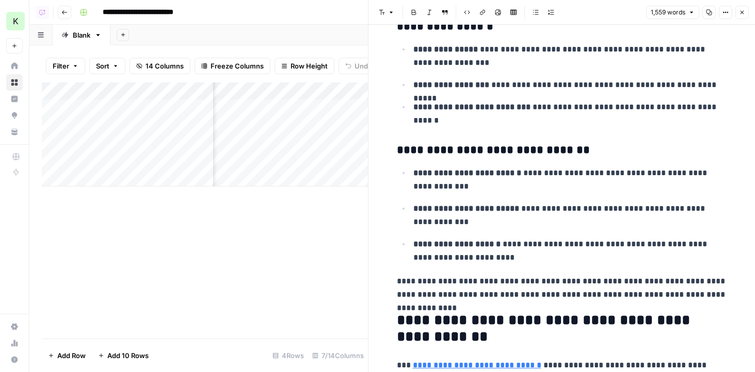
click at [614, 9] on button "Close" at bounding box center [741, 12] width 13 height 13
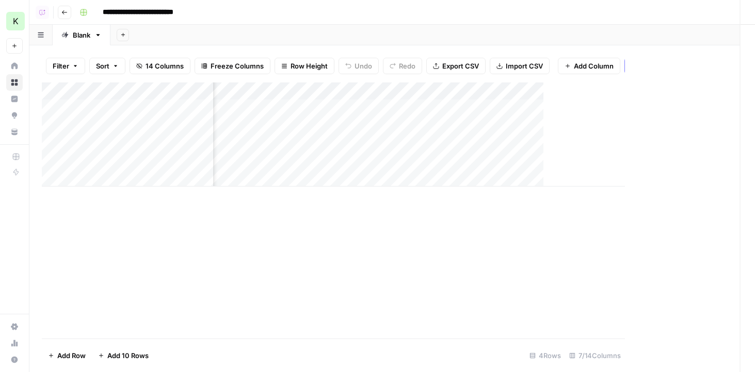
scroll to position [0, 274]
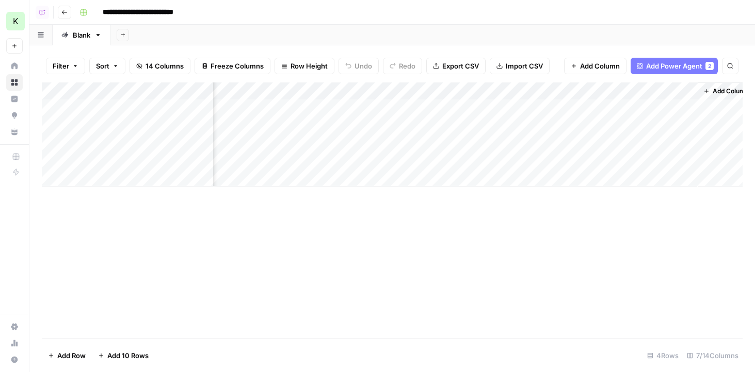
click at [73, 37] on div "Blank" at bounding box center [82, 35] width 18 height 10
click at [73, 37] on input "*****" at bounding box center [82, 34] width 19 height 13
type input "*******"
click at [135, 39] on button "Add Sheet" at bounding box center [133, 35] width 12 height 12
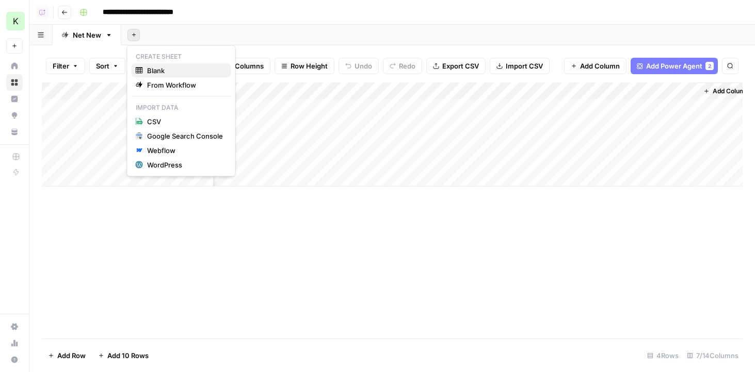
click at [177, 72] on span "Blank" at bounding box center [185, 71] width 76 height 10
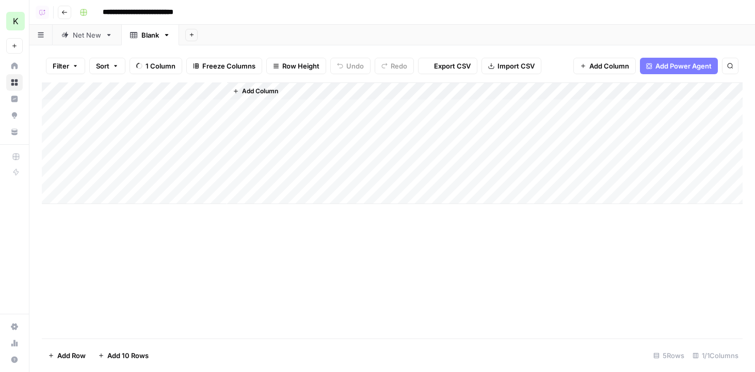
click at [614, 61] on span "Add Power Agent" at bounding box center [683, 66] width 56 height 10
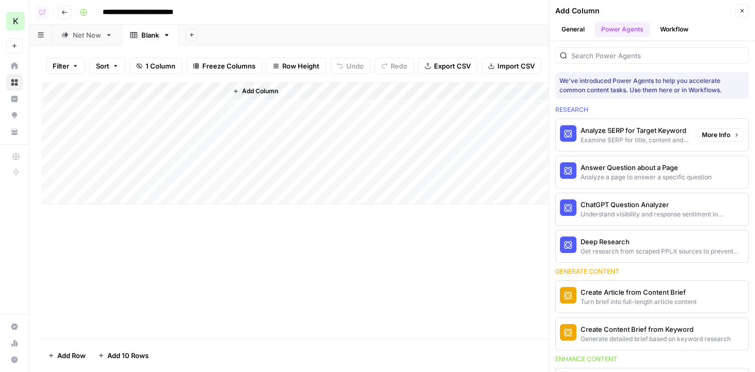
click at [612, 127] on div "Analyze SERP for Target Keyword" at bounding box center [634, 130] width 108 height 10
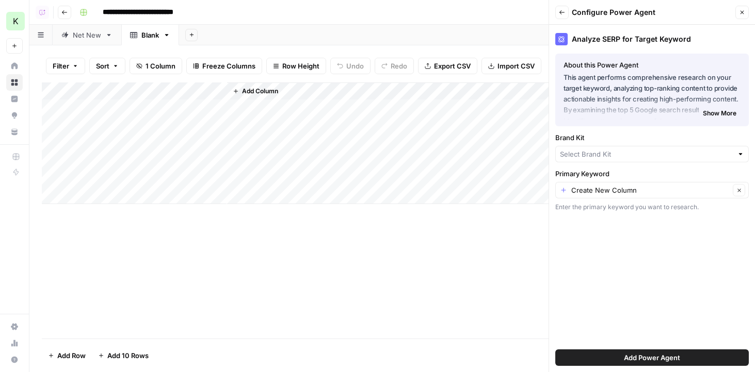
click at [614, 112] on span "Show More" at bounding box center [720, 113] width 34 height 9
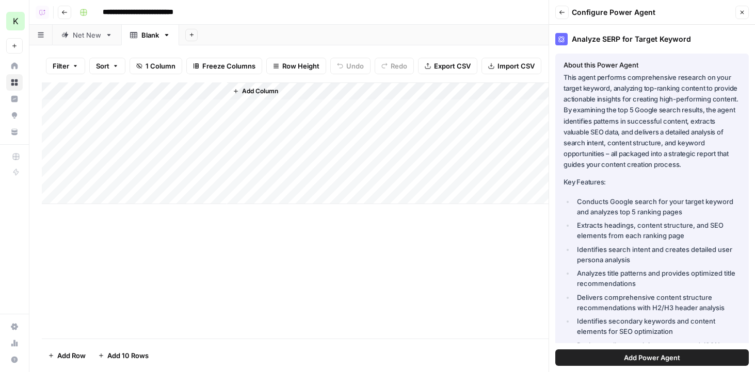
click at [614, 360] on span "Add Power Agent" at bounding box center [652, 358] width 56 height 10
click at [614, 354] on span "Add Power Agent" at bounding box center [652, 358] width 56 height 10
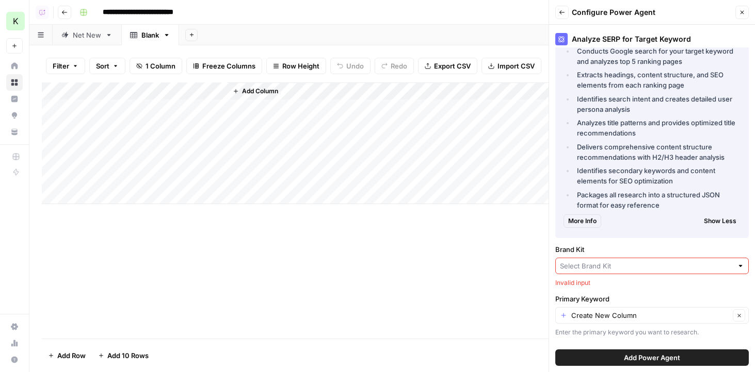
click at [614, 255] on div "Brand Kit Invalid input" at bounding box center [651, 266] width 193 height 43
click at [614, 264] on input "Brand Kit" at bounding box center [646, 266] width 173 height 10
click at [614, 301] on span "NMSU Global Campus" at bounding box center [650, 305] width 172 height 10
type input "NMSU Global Campus"
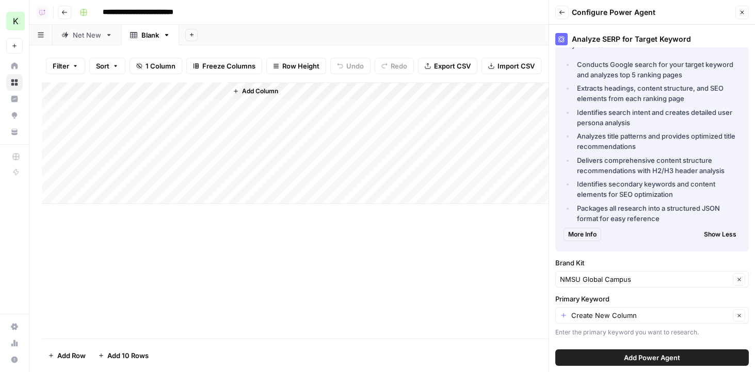
click at [614, 362] on span "Add Power Agent" at bounding box center [652, 358] width 56 height 10
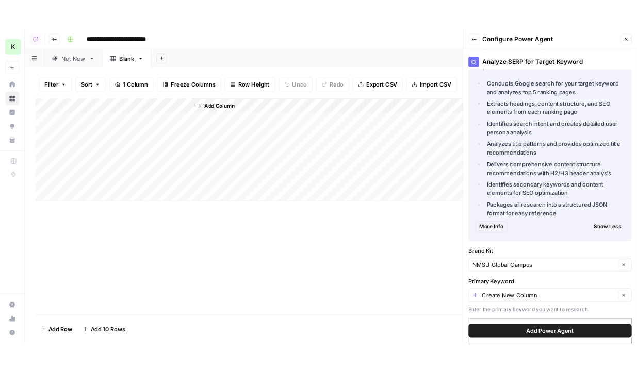
scroll to position [0, 0]
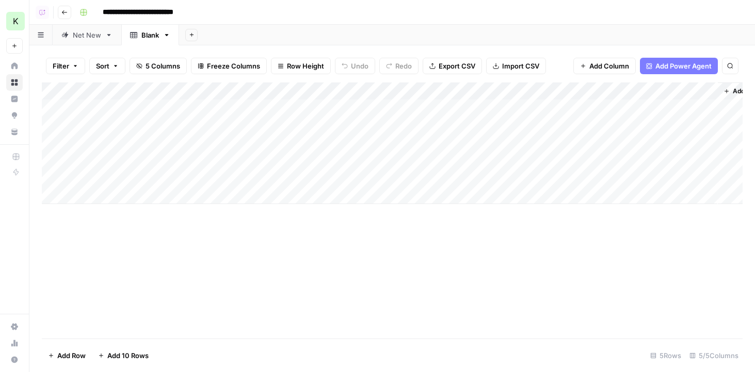
click at [218, 91] on div "Add Column" at bounding box center [392, 144] width 701 height 122
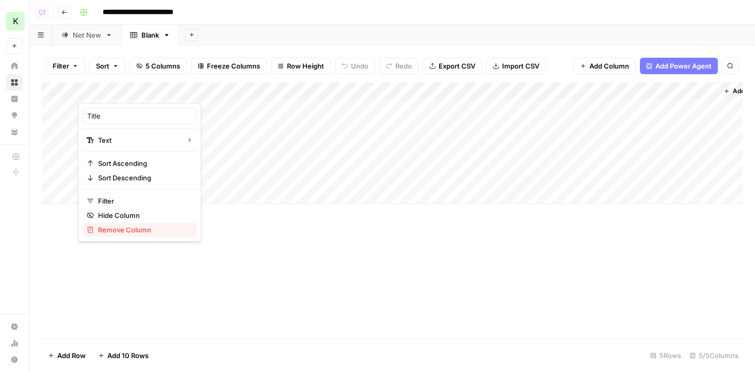
click at [126, 229] on span "Remove Column" at bounding box center [143, 230] width 90 height 10
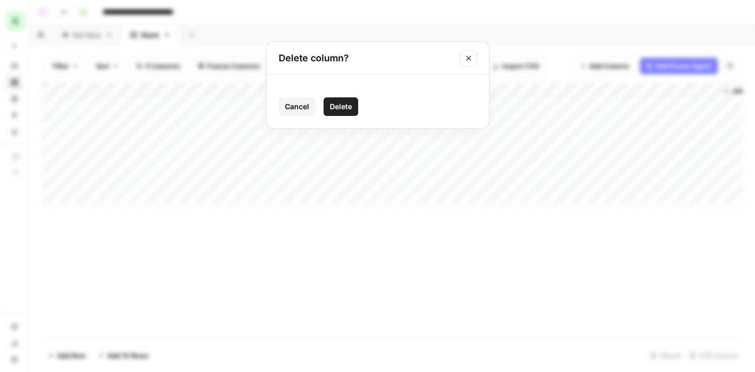
click at [329, 101] on button "Delete" at bounding box center [340, 106] width 35 height 19
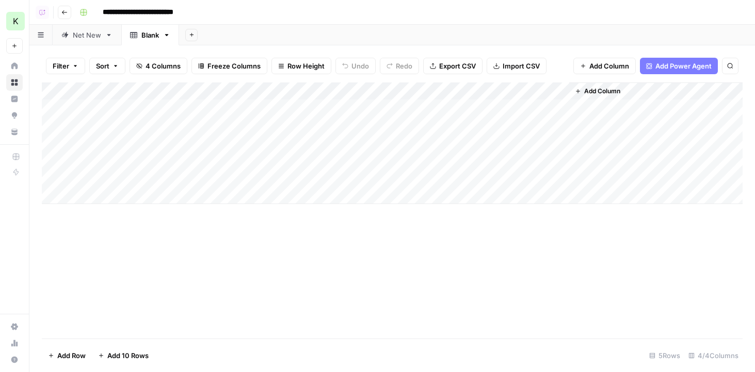
click at [77, 37] on div "Net New" at bounding box center [87, 35] width 28 height 10
click at [161, 104] on div "Add Column" at bounding box center [392, 135] width 701 height 104
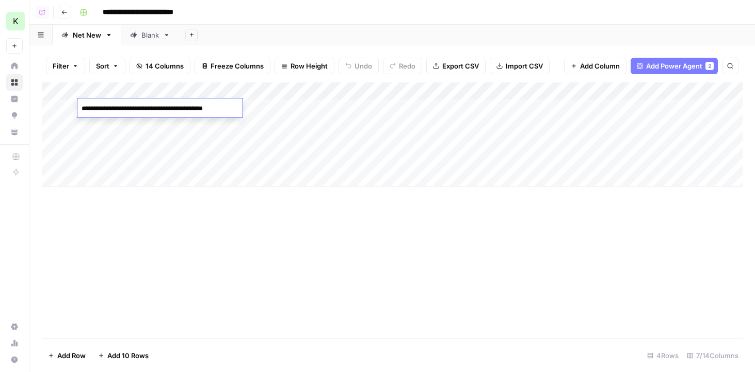
click at [161, 104] on textarea "**********" at bounding box center [159, 109] width 165 height 14
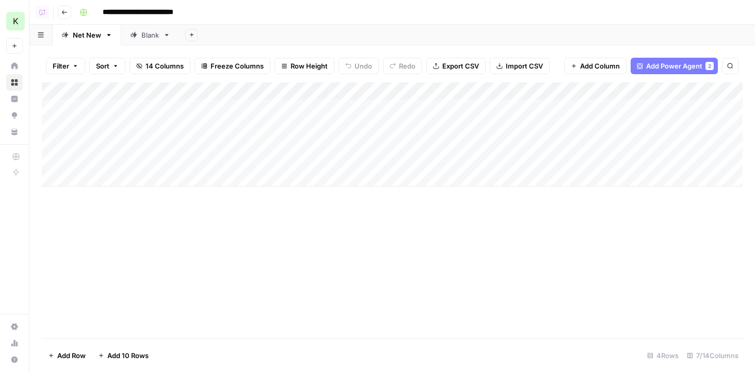
click at [149, 36] on div "Blank" at bounding box center [150, 35] width 18 height 10
click at [133, 108] on div "Add Column" at bounding box center [392, 144] width 701 height 122
type textarea "**********"
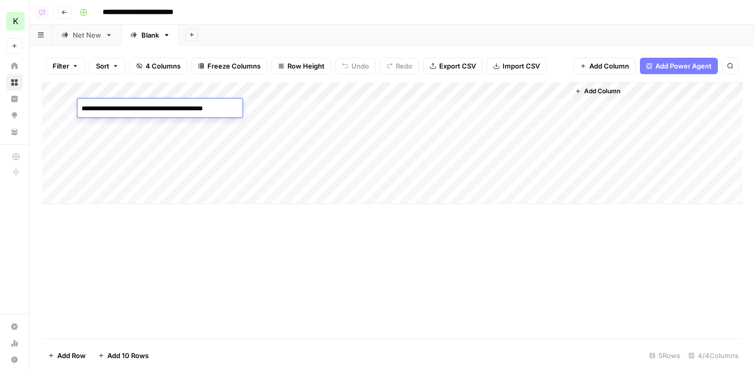
click at [74, 39] on div "Net New" at bounding box center [87, 35] width 28 height 10
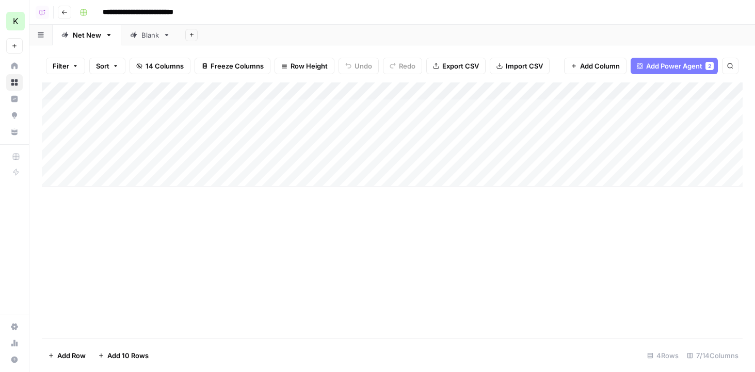
click at [138, 26] on link "Blank" at bounding box center [150, 35] width 58 height 21
click at [135, 131] on div "Add Column" at bounding box center [392, 144] width 701 height 122
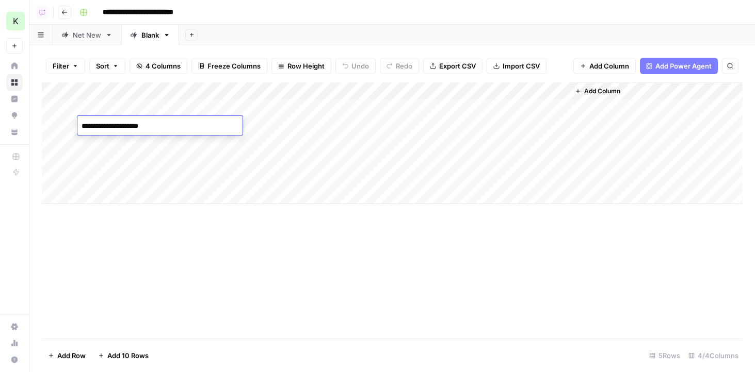
type textarea "**********"
click at [283, 102] on div "Add Column" at bounding box center [392, 144] width 701 height 122
click at [304, 127] on div "Add Column" at bounding box center [392, 144] width 701 height 122
click at [152, 138] on div "Add Column" at bounding box center [392, 144] width 701 height 122
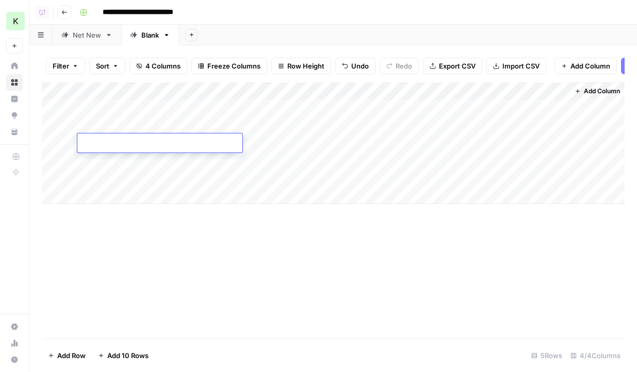
paste textarea "**********"
click at [84, 144] on textarea "**********" at bounding box center [159, 144] width 165 height 14
type textarea "**********"
click at [318, 144] on div "Add Column" at bounding box center [333, 144] width 583 height 122
click at [196, 162] on div "Add Column" at bounding box center [333, 144] width 583 height 122
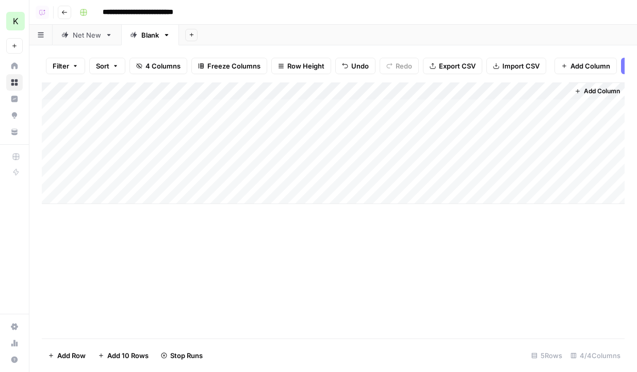
click at [196, 162] on div "Add Column" at bounding box center [333, 144] width 583 height 122
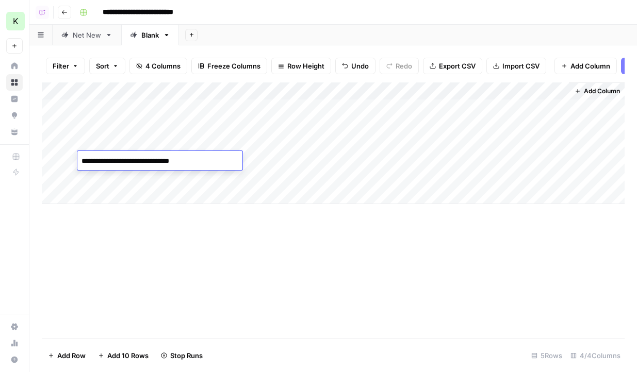
click at [304, 165] on div "Add Column" at bounding box center [333, 144] width 583 height 122
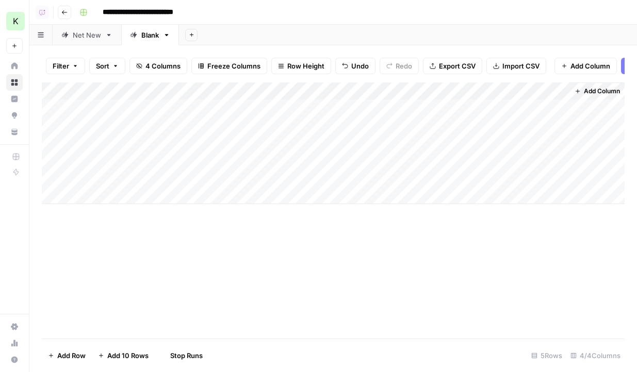
click at [305, 159] on div "Add Column" at bounding box center [333, 144] width 583 height 122
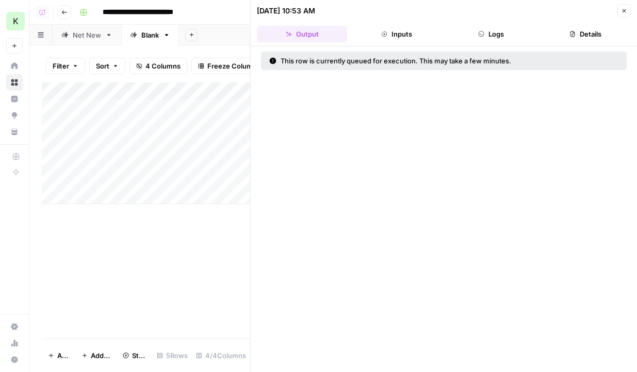
click at [614, 9] on button "Close" at bounding box center [623, 10] width 13 height 13
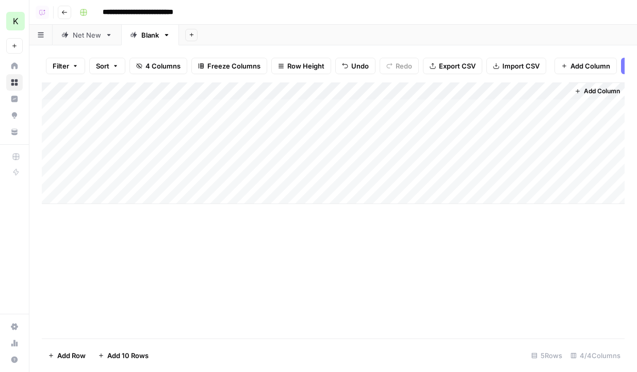
click at [71, 28] on link "Net New" at bounding box center [87, 35] width 69 height 21
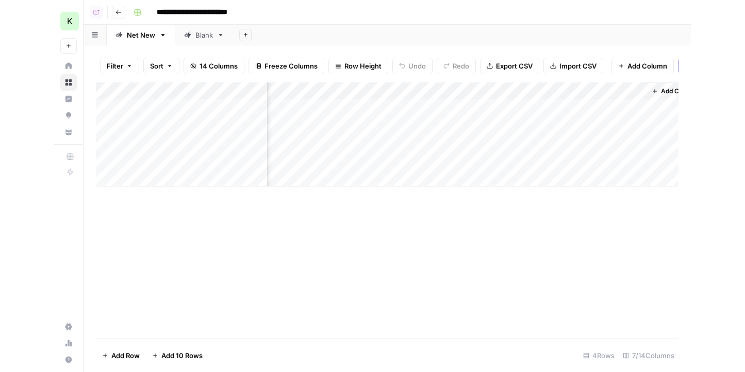
scroll to position [0, 404]
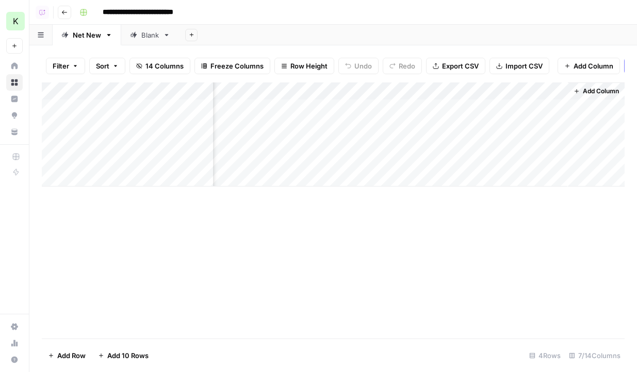
click at [360, 127] on div "Add Column" at bounding box center [333, 135] width 583 height 104
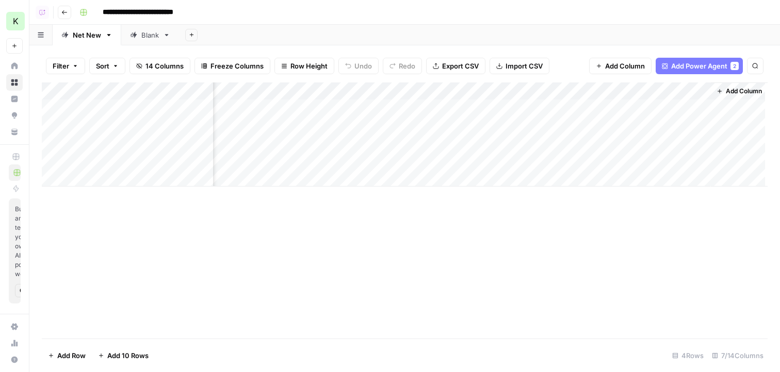
scroll to position [0, 261]
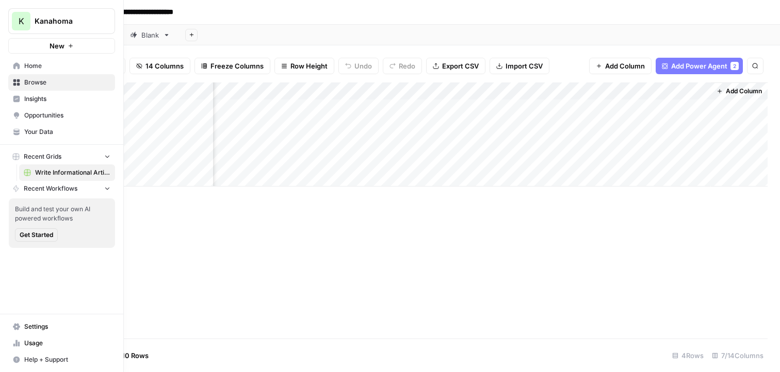
click at [43, 135] on span "Your Data" at bounding box center [67, 131] width 86 height 9
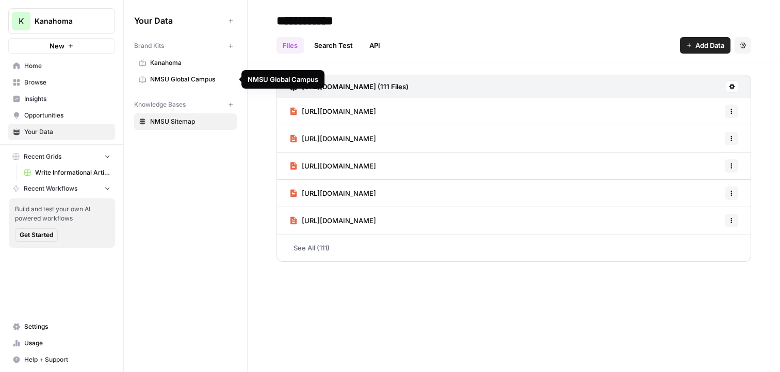
click at [178, 80] on span "NMSU Global Campus" at bounding box center [191, 79] width 82 height 9
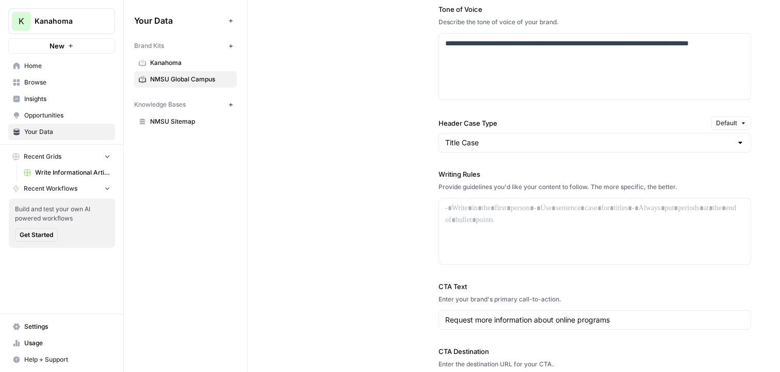
scroll to position [807, 0]
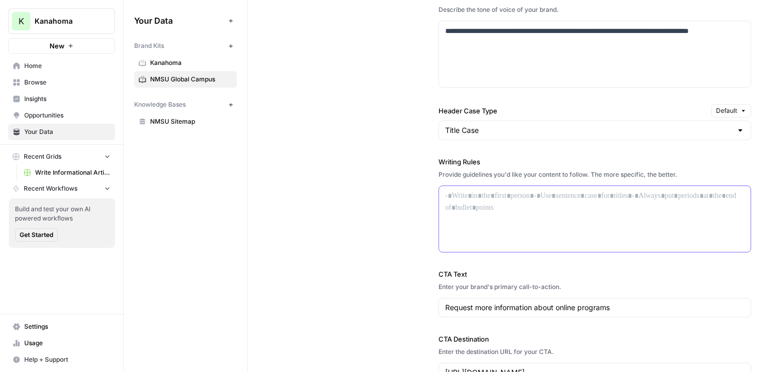
click at [501, 211] on div at bounding box center [595, 219] width 312 height 66
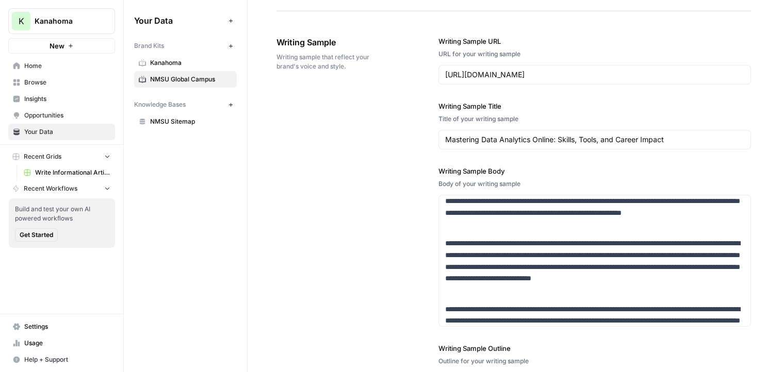
scroll to position [1197, 0]
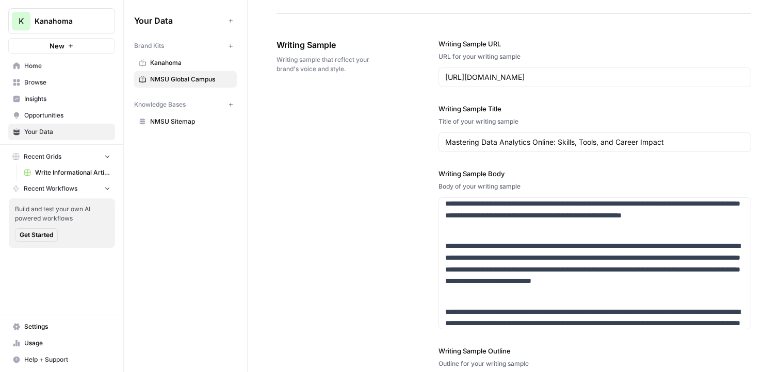
click at [167, 122] on span "NMSU Sitemap" at bounding box center [191, 121] width 82 height 9
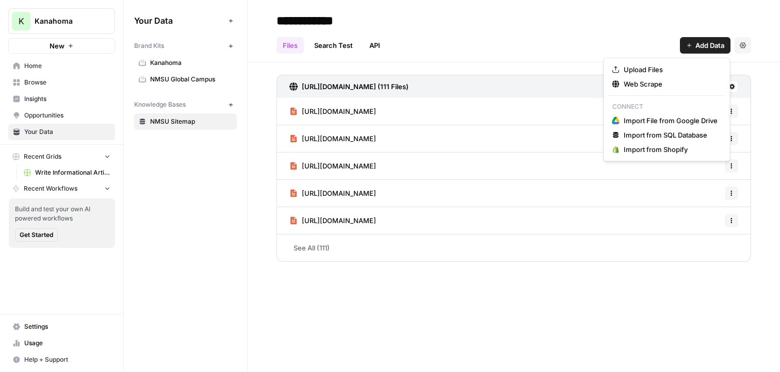
click at [614, 50] on span "Add Data" at bounding box center [709, 45] width 29 height 10
click at [614, 88] on span "Web Scrape" at bounding box center [671, 84] width 94 height 10
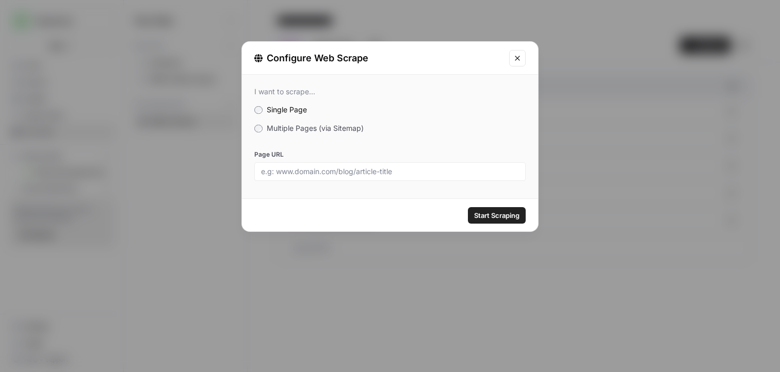
click at [291, 131] on span "Multiple Pages (via Sitemap)" at bounding box center [315, 128] width 97 height 9
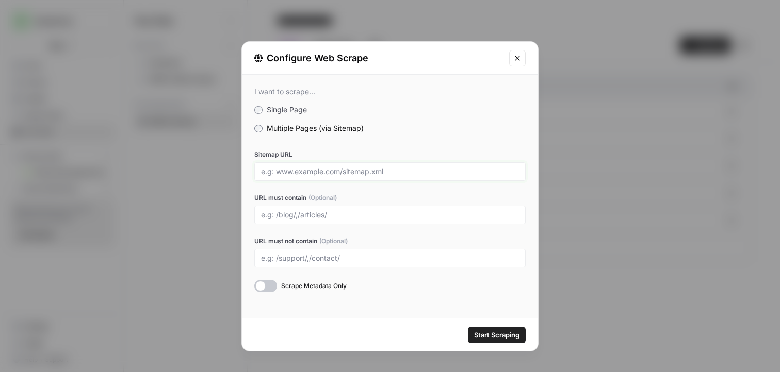
click at [286, 174] on input "Sitemap URL" at bounding box center [390, 171] width 258 height 9
drag, startPoint x: 345, startPoint y: 170, endPoint x: 403, endPoint y: 170, distance: 58.3
click at [403, 170] on input "Sitemap URL" at bounding box center [390, 171] width 258 height 9
click at [266, 219] on div at bounding box center [389, 215] width 271 height 19
click at [522, 58] on button "Close modal" at bounding box center [517, 58] width 17 height 17
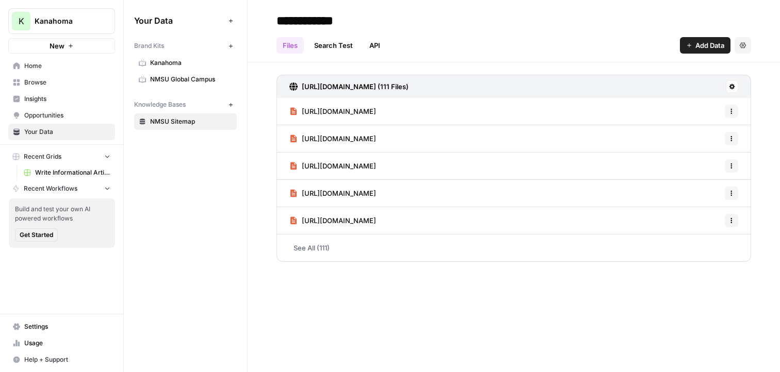
click at [62, 87] on span "Browse" at bounding box center [67, 82] width 86 height 9
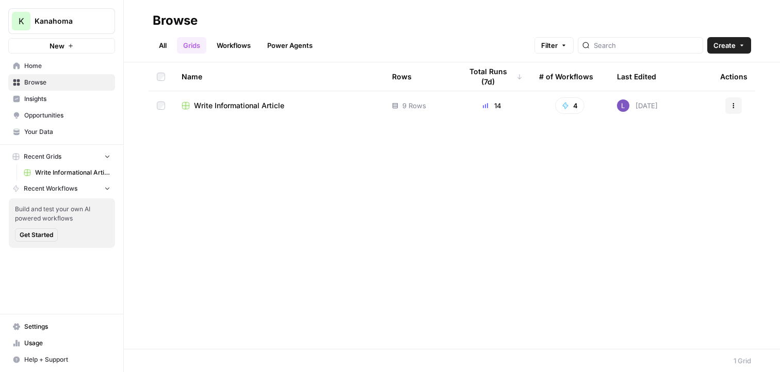
click at [156, 44] on link "All" at bounding box center [163, 45] width 20 height 17
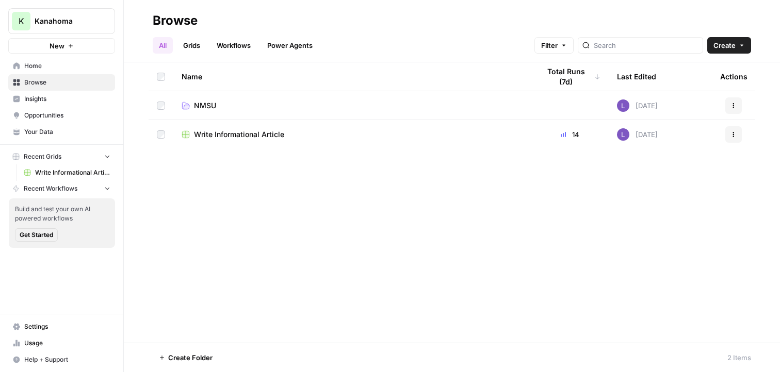
click at [194, 49] on link "Grids" at bounding box center [191, 45] width 29 height 17
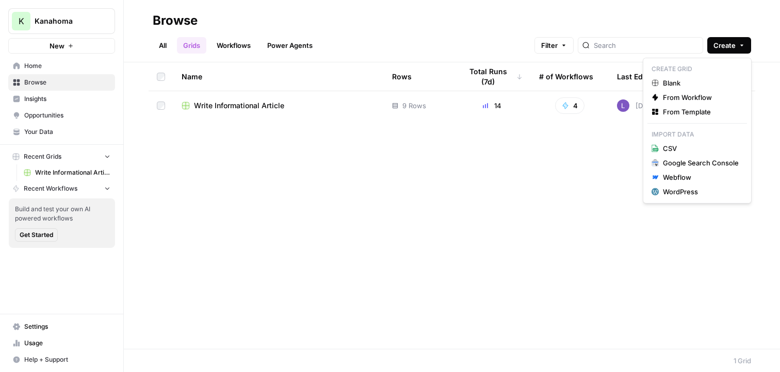
click at [614, 45] on span "Create" at bounding box center [724, 45] width 22 height 10
click at [614, 112] on span "From Template" at bounding box center [701, 112] width 76 height 10
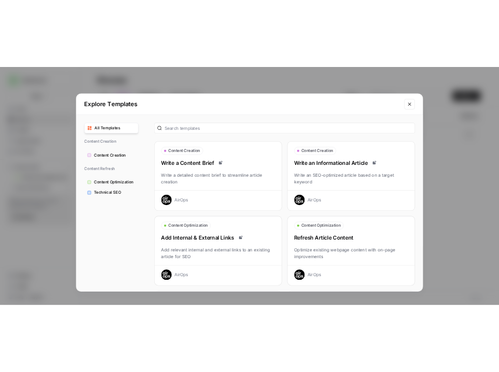
scroll to position [1, 0]
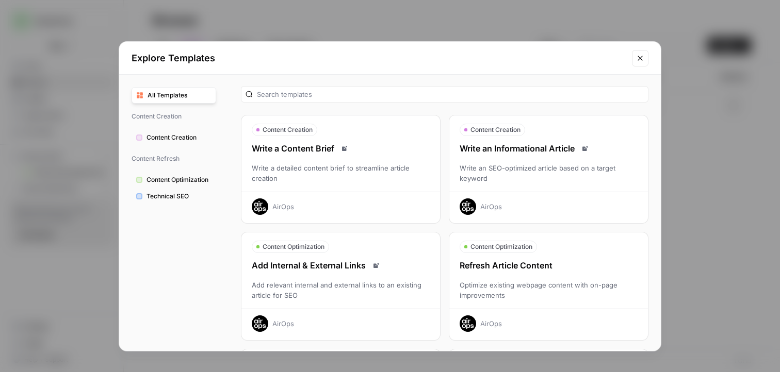
click at [561, 181] on div "Write an SEO-optimized article based on a target keyword" at bounding box center [548, 173] width 199 height 21
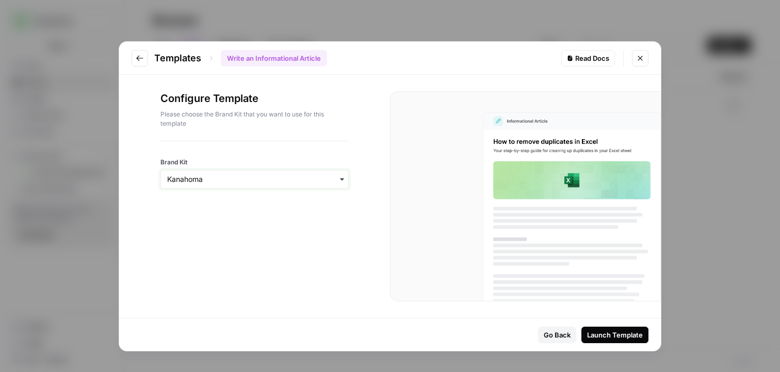
click at [290, 178] on input "Brand Kit" at bounding box center [254, 179] width 175 height 10
click at [225, 233] on div "NMSU Global Campus" at bounding box center [254, 227] width 187 height 20
click at [614, 60] on button "Close modal" at bounding box center [640, 58] width 17 height 17
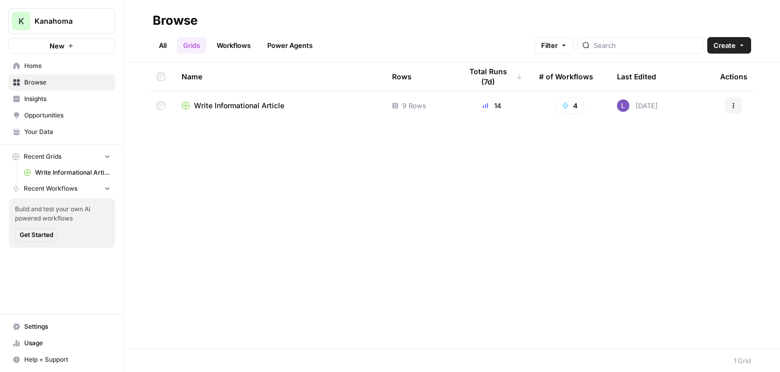
click at [237, 104] on span "Write Informational Article" at bounding box center [239, 106] width 90 height 10
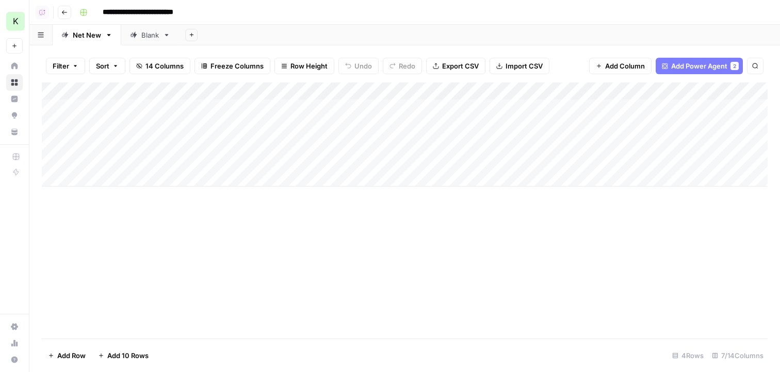
click at [109, 181] on div "Add Column" at bounding box center [405, 135] width 726 height 104
click at [96, 204] on div "Add Column" at bounding box center [405, 144] width 726 height 122
click at [110, 154] on div "Add Column" at bounding box center [405, 152] width 726 height 139
click at [151, 124] on div "Add Column" at bounding box center [405, 152] width 726 height 139
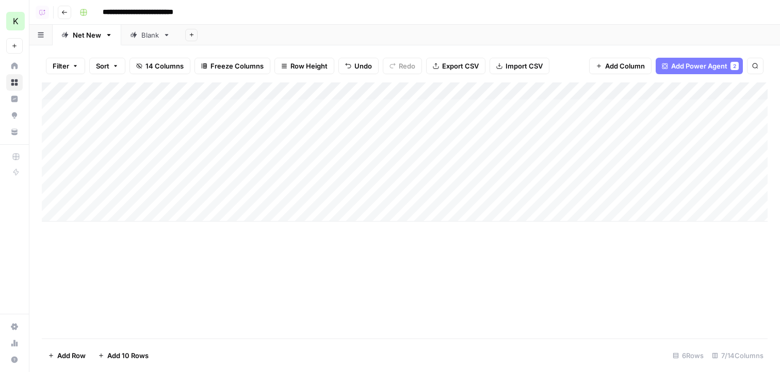
click at [159, 110] on div "Add Column" at bounding box center [405, 152] width 726 height 139
click at [350, 92] on div "Add Column" at bounding box center [405, 152] width 726 height 139
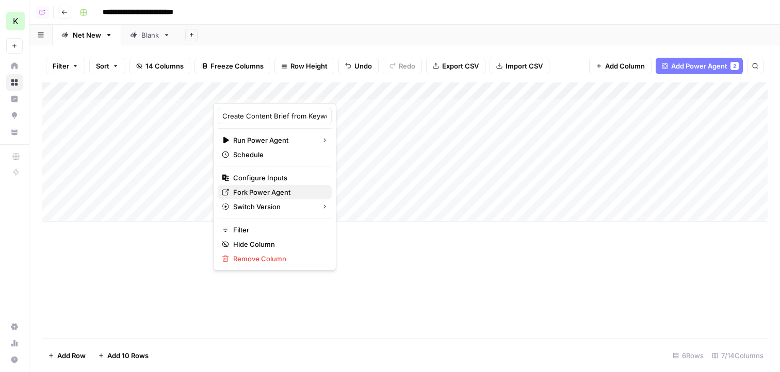
click at [266, 198] on button "Fork Power Agent" at bounding box center [275, 192] width 114 height 14
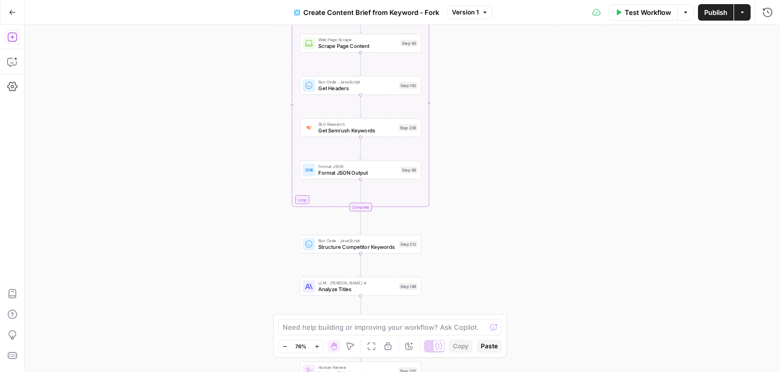
click at [14, 35] on icon "button" at bounding box center [12, 37] width 10 height 10
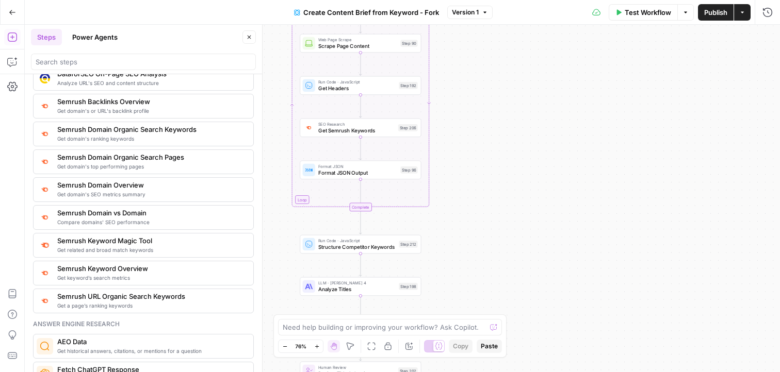
scroll to position [1127, 0]
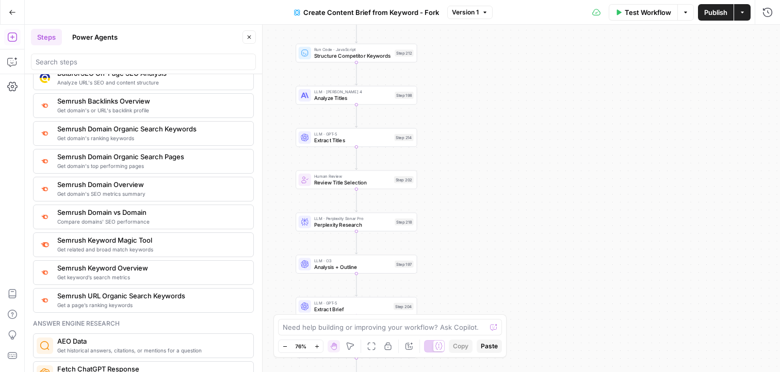
click at [249, 32] on button "Close" at bounding box center [248, 36] width 13 height 13
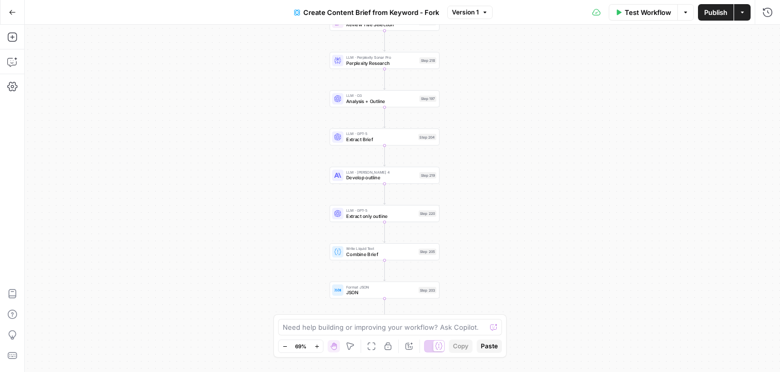
click at [742, 16] on button "Actions" at bounding box center [742, 12] width 17 height 17
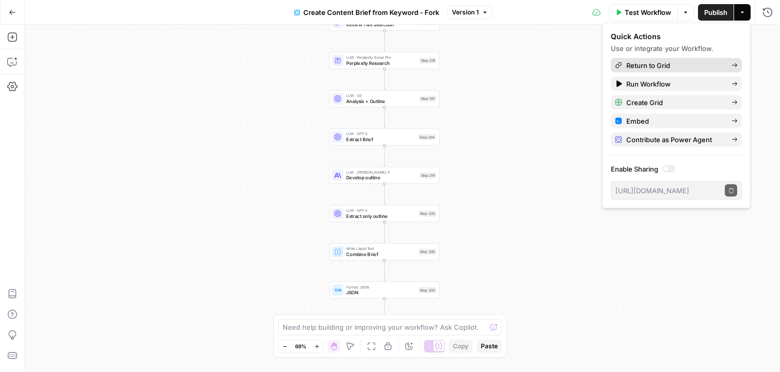
click at [646, 69] on span "Return to Grid" at bounding box center [674, 65] width 97 height 10
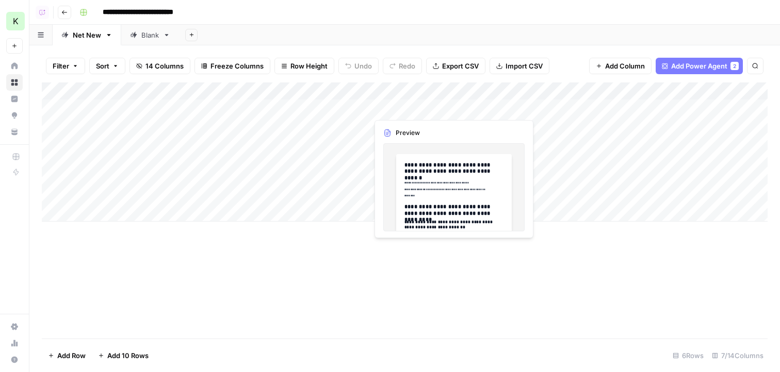
click at [419, 111] on div "Add Column" at bounding box center [405, 152] width 726 height 139
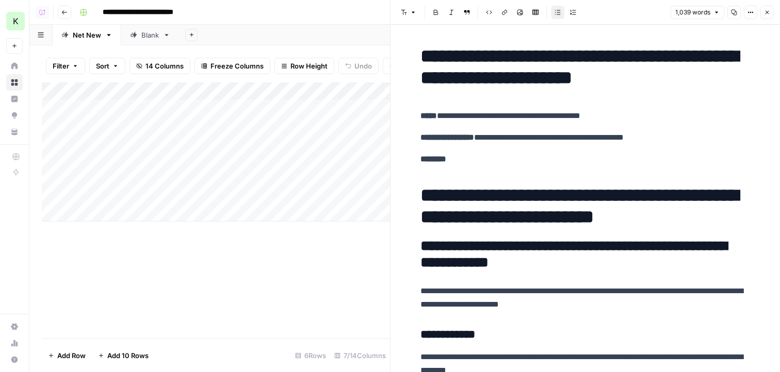
scroll to position [17, 0]
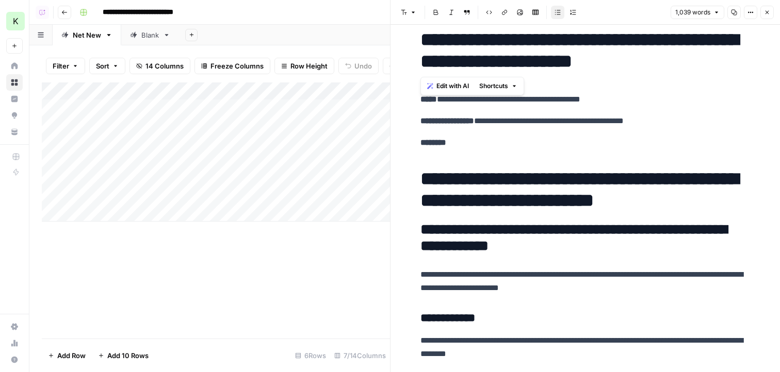
drag, startPoint x: 423, startPoint y: 42, endPoint x: 739, endPoint y: 80, distance: 318.5
click at [605, 138] on p "********" at bounding box center [585, 142] width 330 height 13
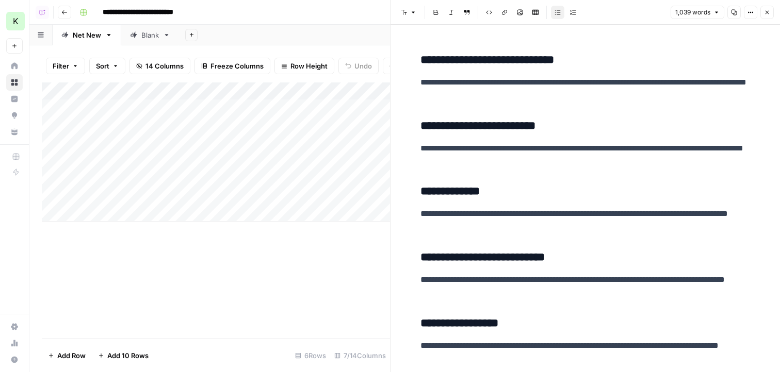
scroll to position [409, 0]
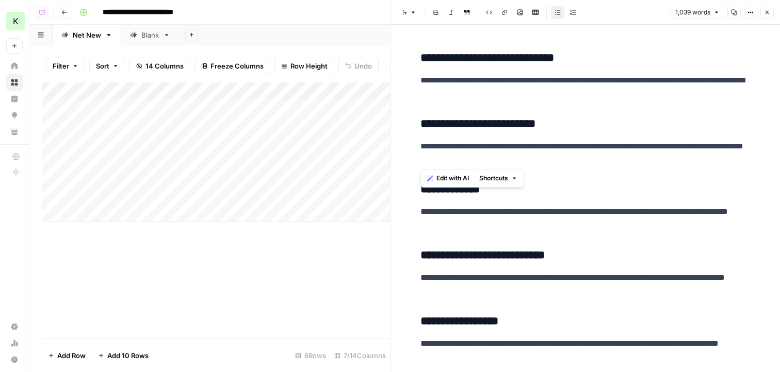
drag, startPoint x: 564, startPoint y: 165, endPoint x: 409, endPoint y: 137, distance: 158.3
click at [454, 181] on span "Edit with AI" at bounding box center [452, 178] width 32 height 9
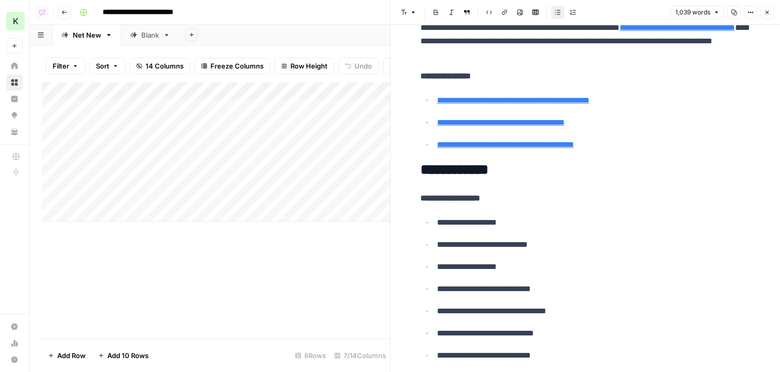
scroll to position [3659, 0]
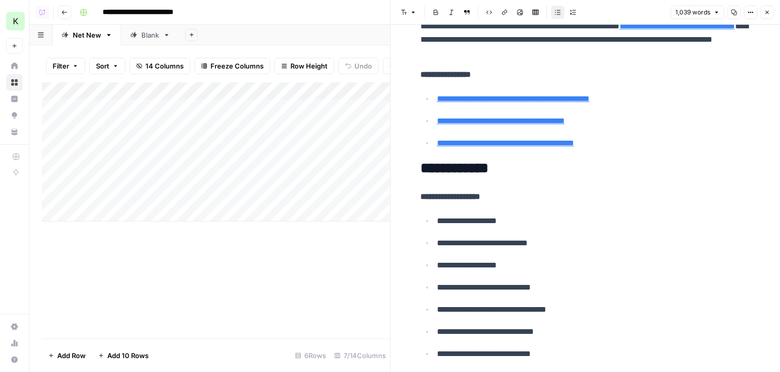
type input "https://datascience.virginia.edu/career-services/career-outcomes"
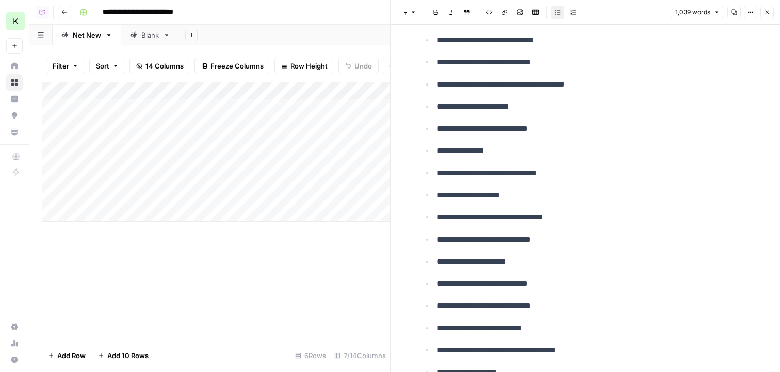
scroll to position [4091, 0]
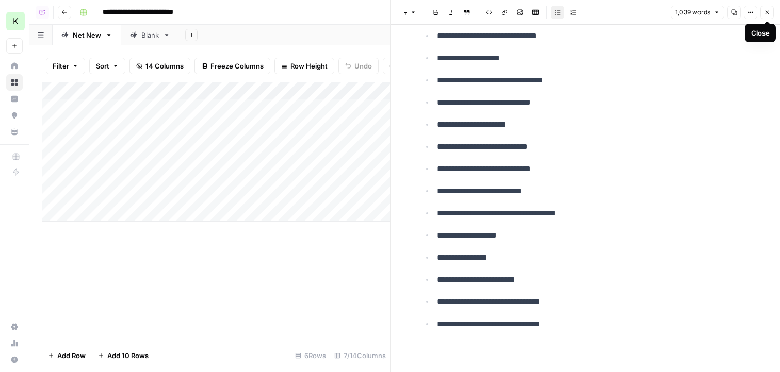
click at [767, 13] on icon "button" at bounding box center [767, 12] width 6 height 6
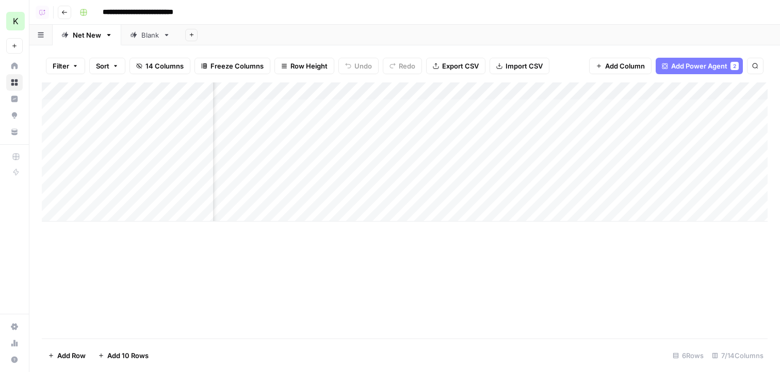
scroll to position [0, 59]
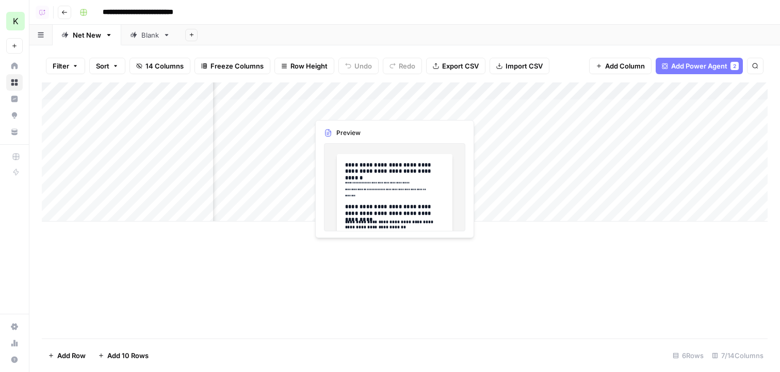
click at [332, 108] on div "Add Column" at bounding box center [405, 152] width 726 height 139
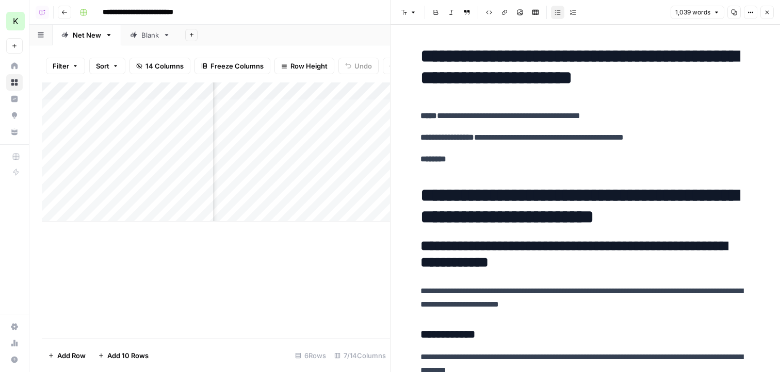
click at [767, 13] on icon "button" at bounding box center [768, 13] width 4 height 4
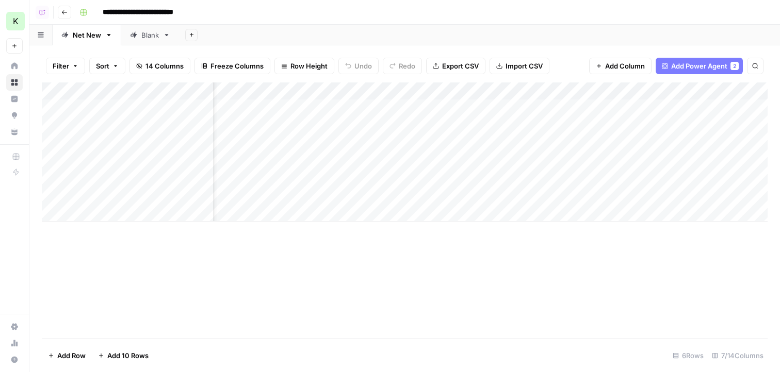
scroll to position [0, 39]
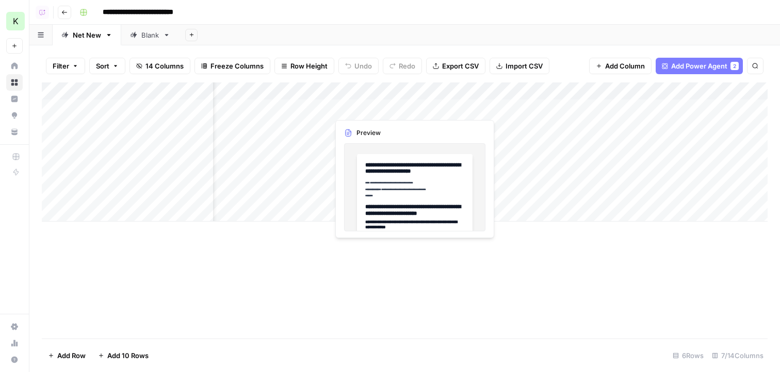
click at [402, 110] on div "Add Column" at bounding box center [405, 152] width 726 height 139
click at [402, 110] on div at bounding box center [376, 108] width 94 height 19
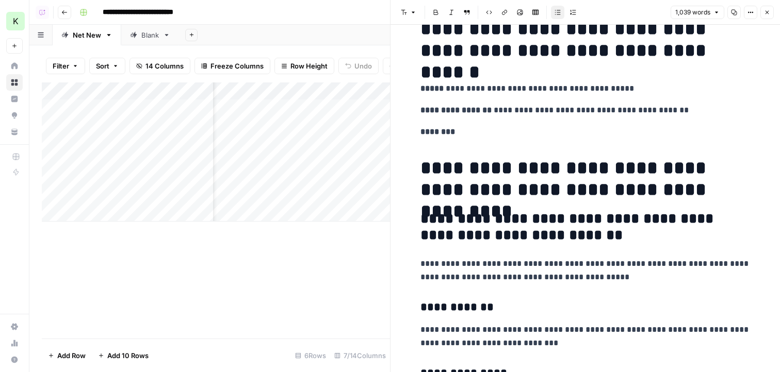
scroll to position [28, 0]
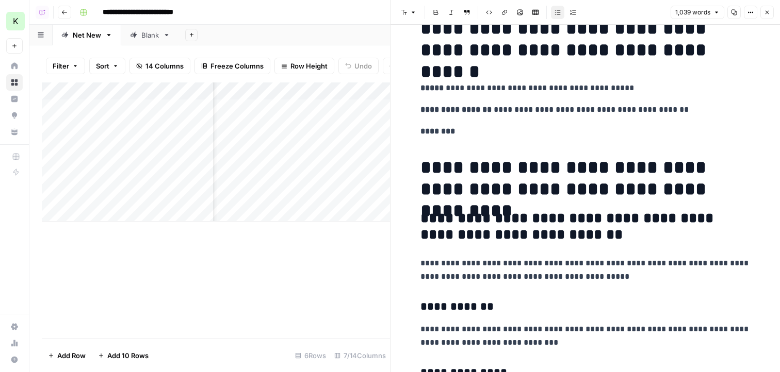
click at [766, 15] on button "Close" at bounding box center [766, 12] width 13 height 13
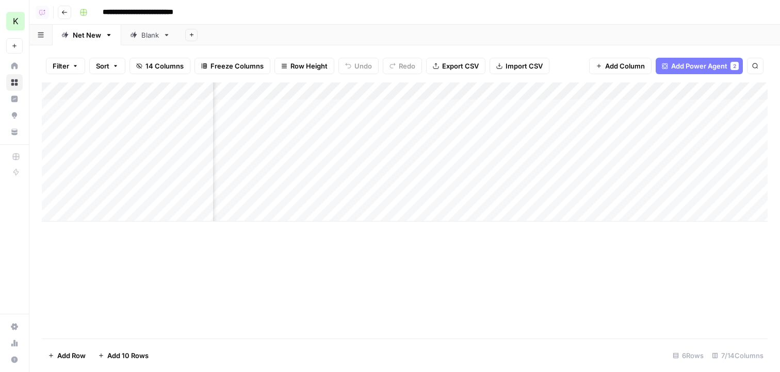
scroll to position [0, 168]
click at [417, 90] on div "Add Column" at bounding box center [405, 152] width 726 height 139
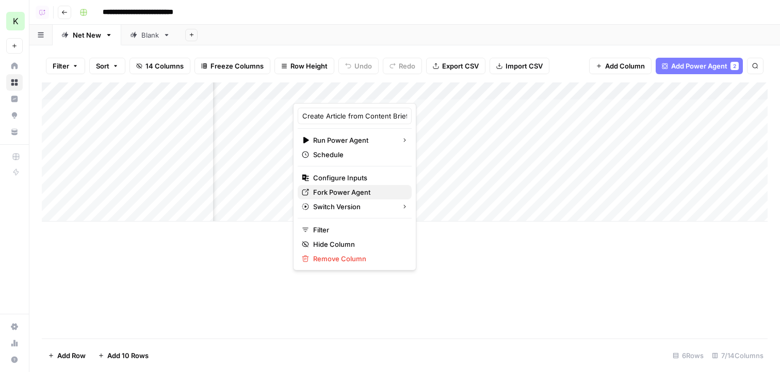
click at [338, 185] on button "Fork Power Agent" at bounding box center [355, 192] width 114 height 14
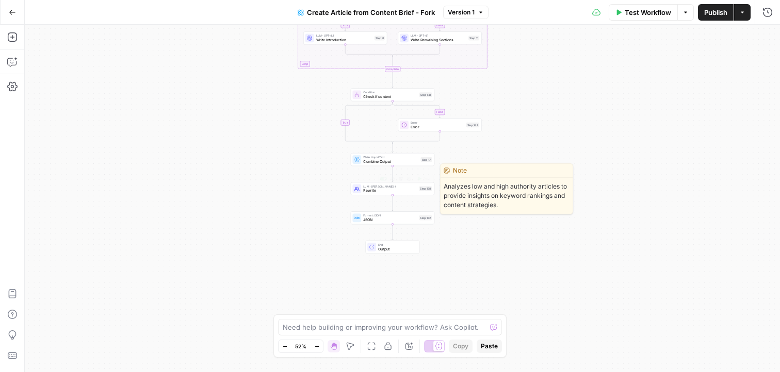
click at [369, 193] on div "LLM · [PERSON_NAME] 4 Rewrite Step 138 Copy step Delete step Edit Note Test" at bounding box center [393, 189] width 84 height 13
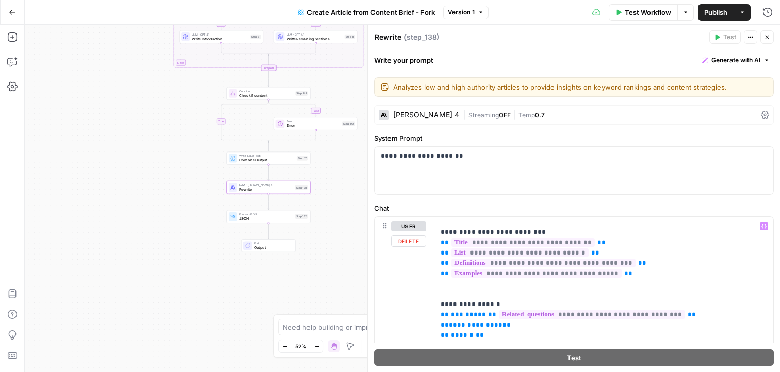
scroll to position [210, 0]
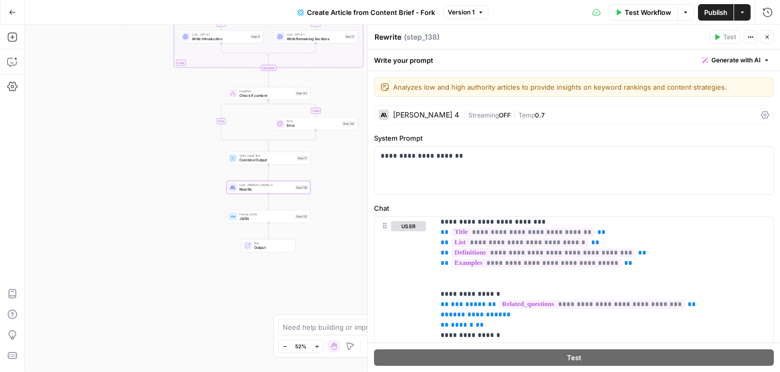
click at [765, 40] on icon "button" at bounding box center [767, 37] width 6 height 6
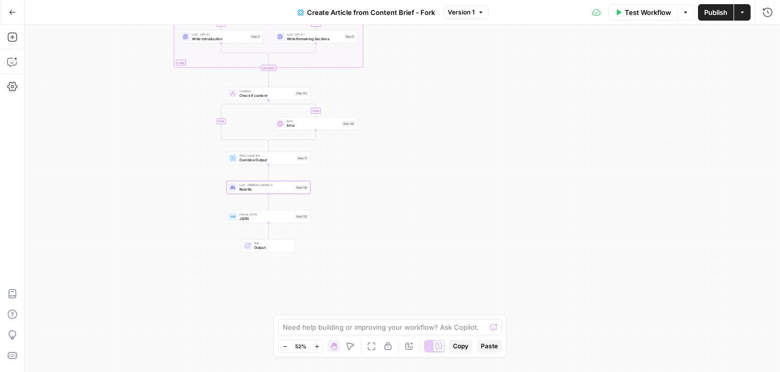
click at [747, 12] on button "Actions" at bounding box center [742, 12] width 17 height 17
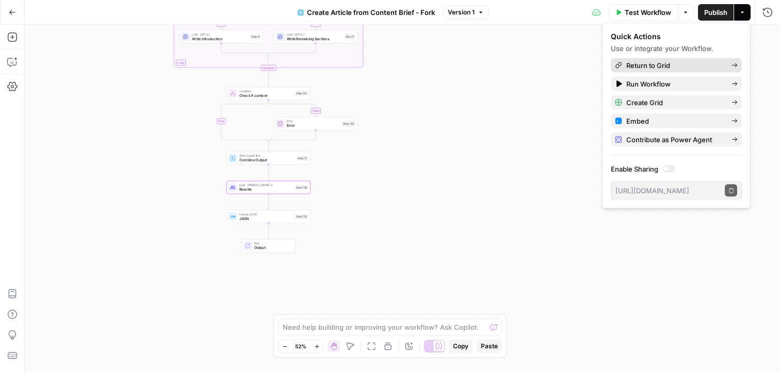
click at [677, 59] on link "Return to Grid" at bounding box center [676, 65] width 131 height 14
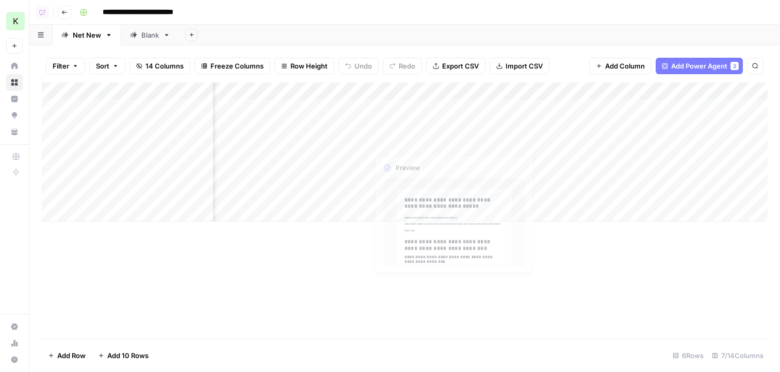
scroll to position [0, 105]
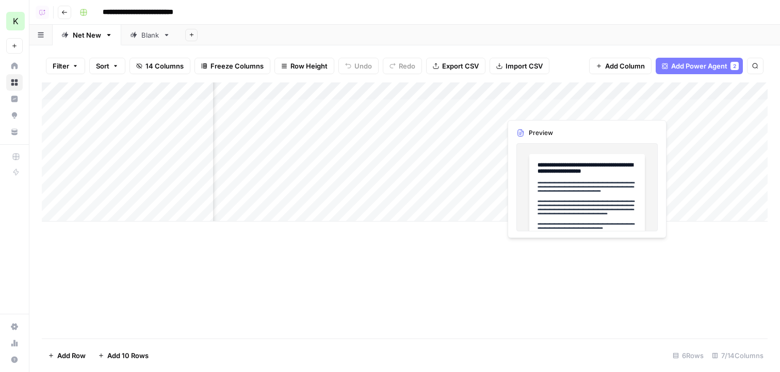
click at [541, 110] on div "Add Column" at bounding box center [405, 152] width 726 height 139
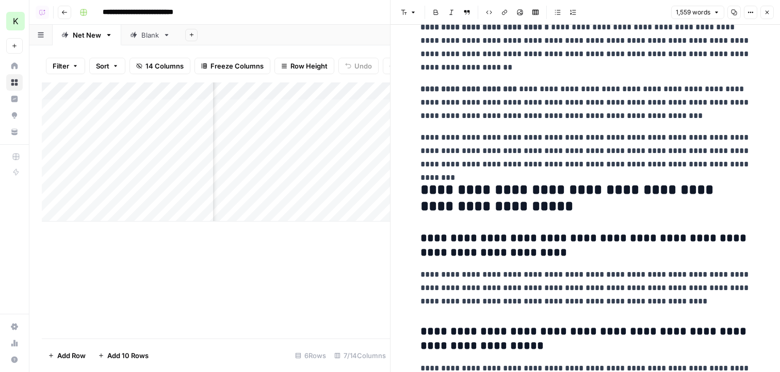
scroll to position [2902, 0]
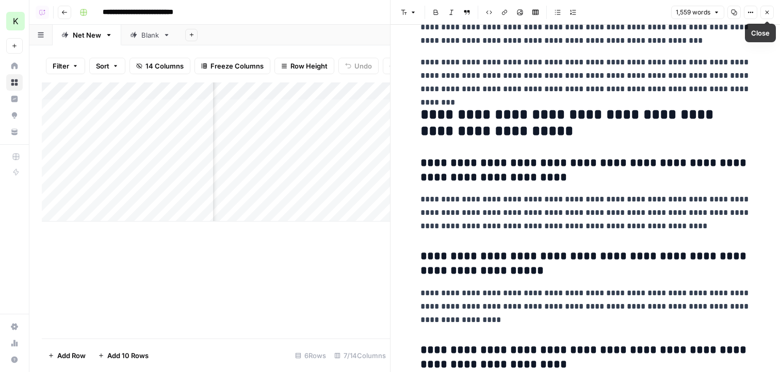
drag, startPoint x: 767, startPoint y: 9, endPoint x: 645, endPoint y: 177, distance: 207.9
click at [644, 178] on div "**********" at bounding box center [585, 186] width 390 height 372
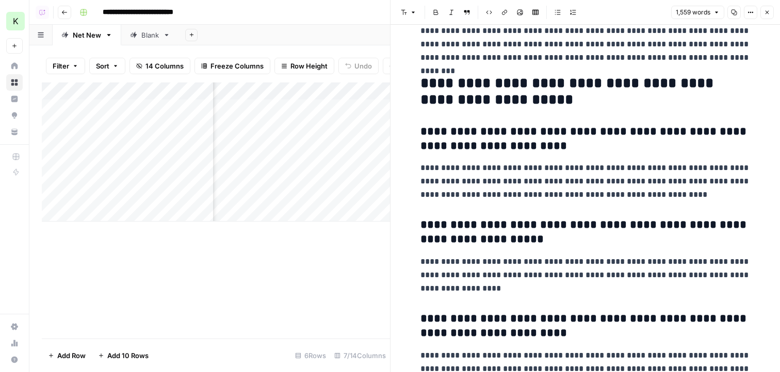
scroll to position [2931, 0]
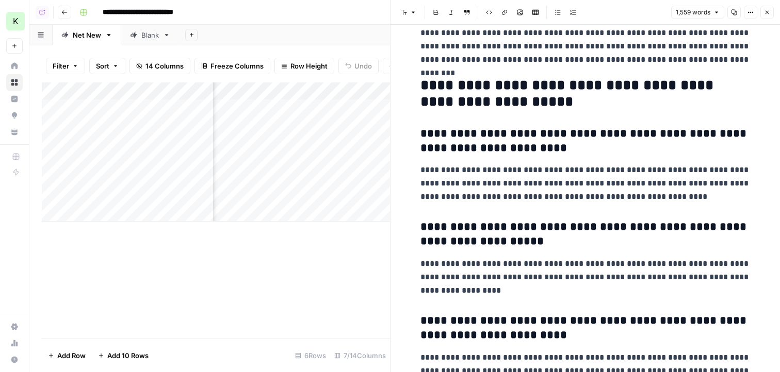
click at [766, 14] on icon "button" at bounding box center [767, 12] width 6 height 6
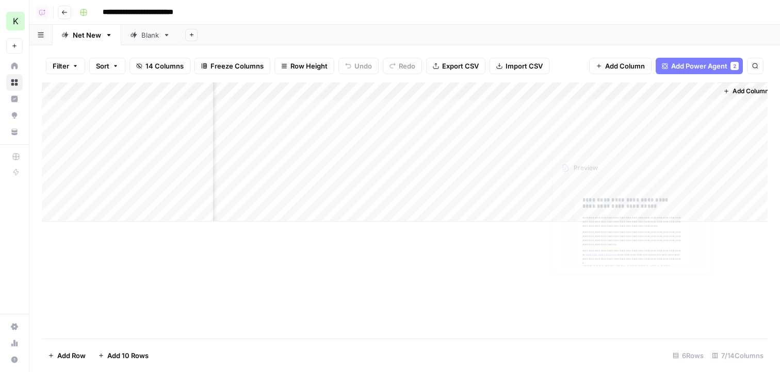
scroll to position [0, 261]
click at [696, 62] on span "Add Power Agent" at bounding box center [699, 66] width 56 height 10
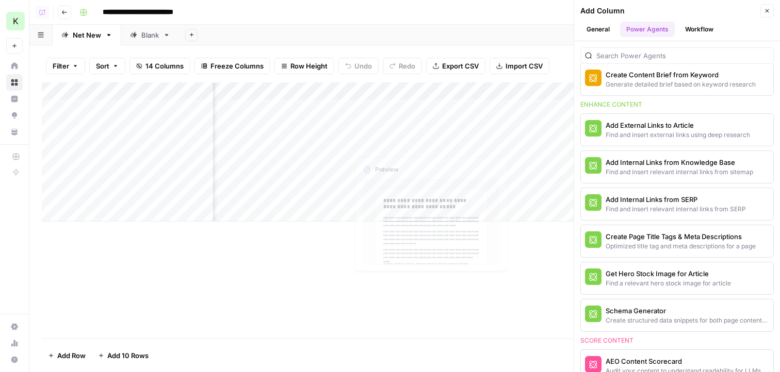
scroll to position [0, 365]
click at [770, 7] on button "Close" at bounding box center [766, 10] width 13 height 13
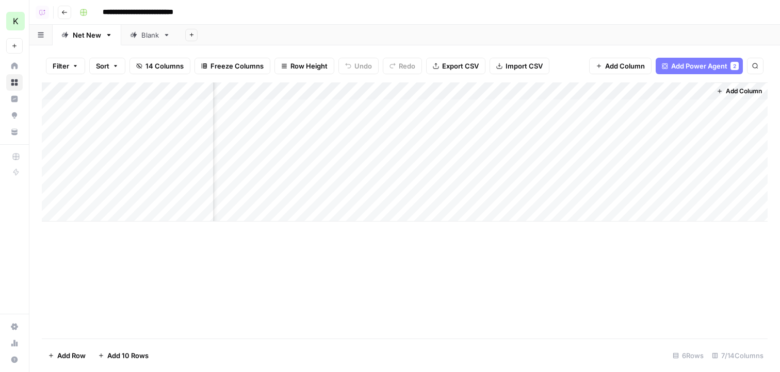
click at [697, 110] on div "Add Column" at bounding box center [405, 152] width 726 height 139
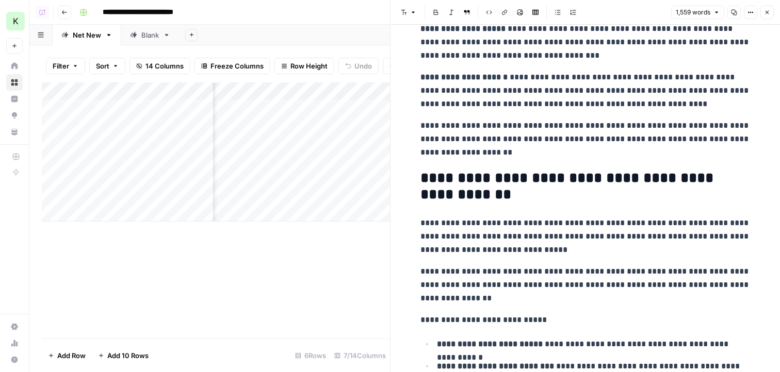
scroll to position [2226, 0]
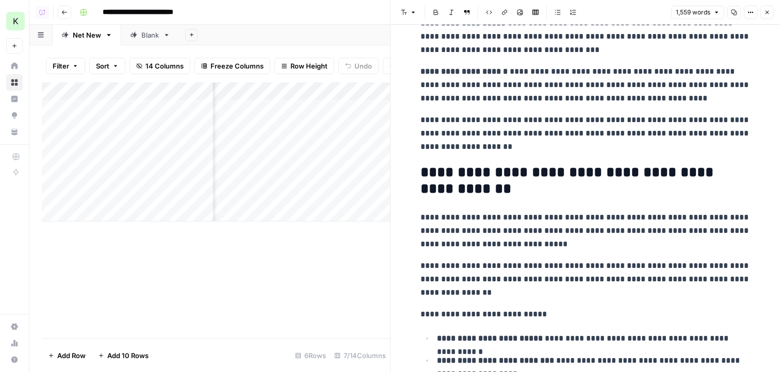
click at [768, 13] on icon "button" at bounding box center [767, 12] width 6 height 6
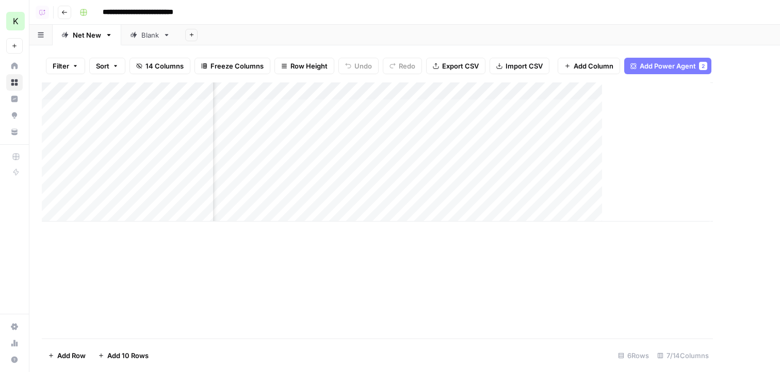
scroll to position [0, 249]
